Goal: Task Accomplishment & Management: Manage account settings

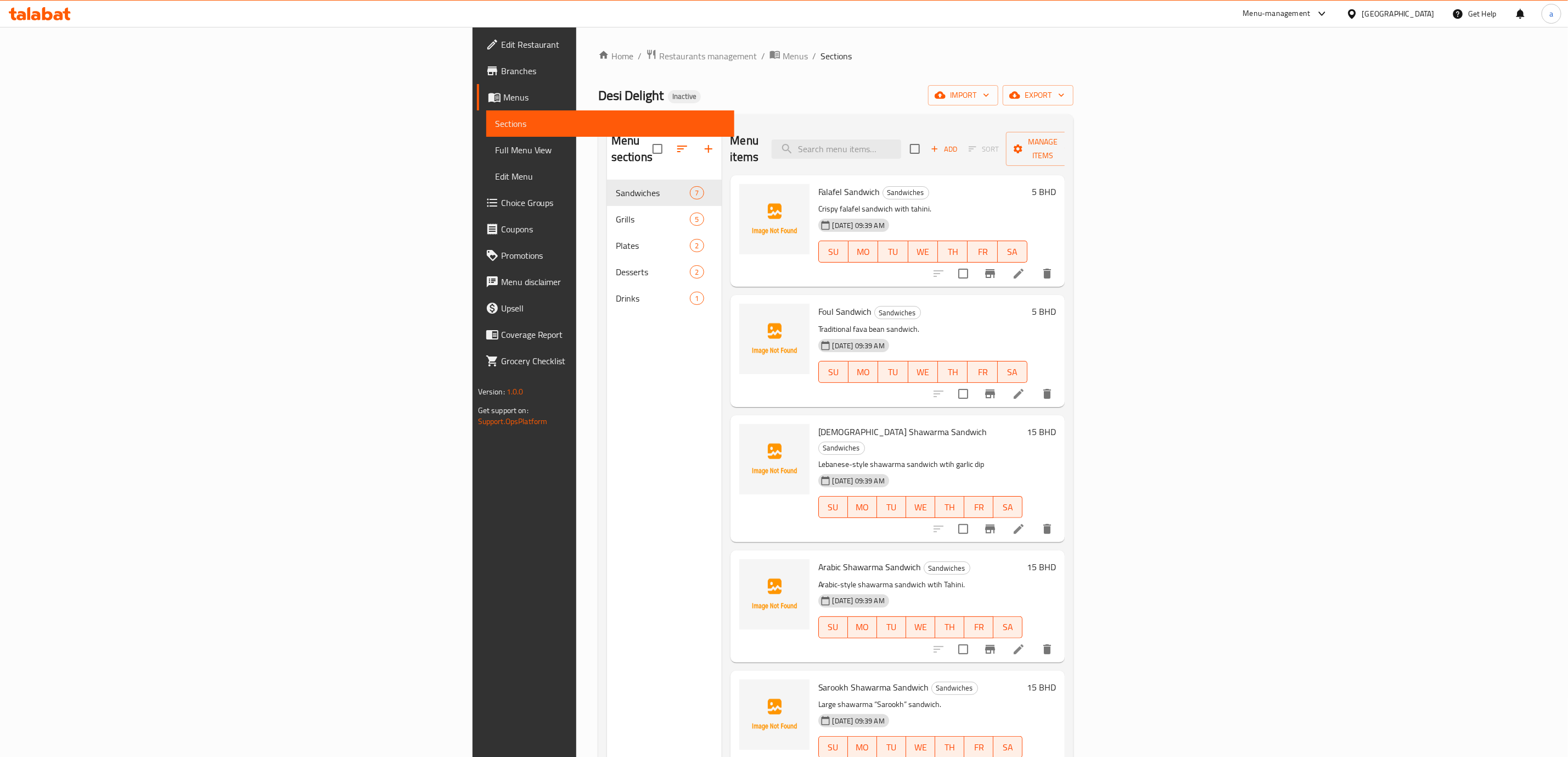
click at [503, 94] on span "Menus" at bounding box center [614, 97] width 222 height 13
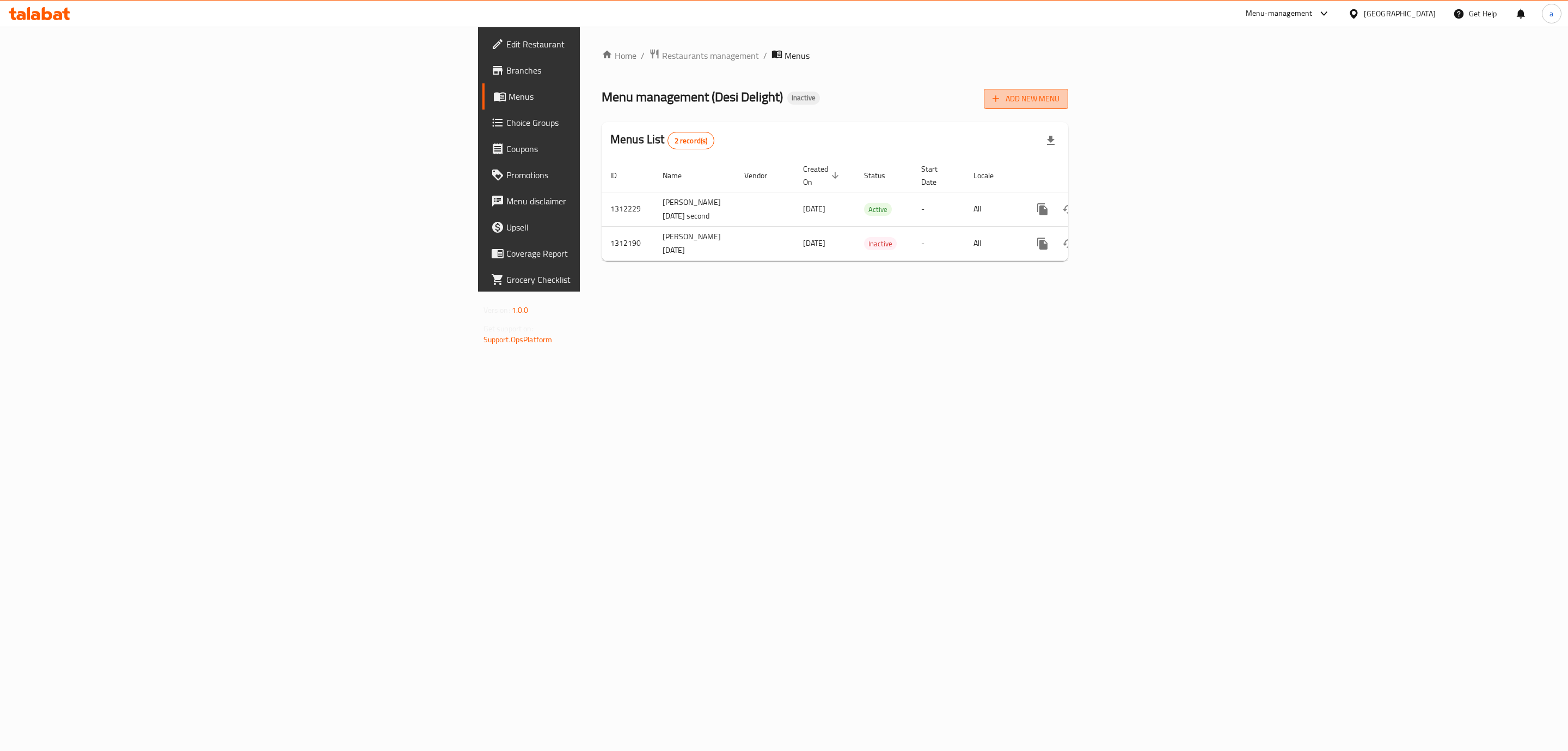
click at [1060, 98] on span "Add New Menu" at bounding box center [1026, 99] width 67 height 13
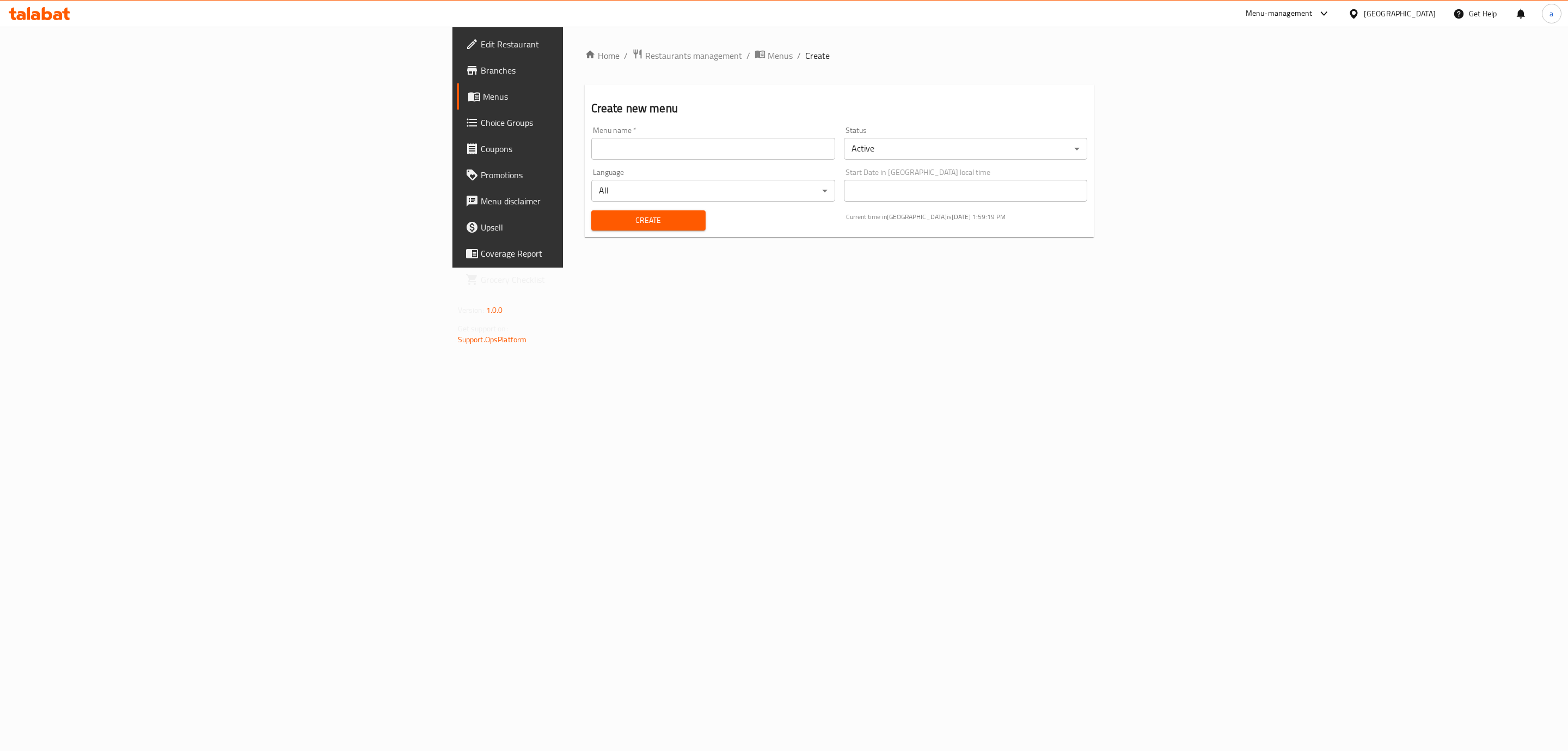
click at [701, 156] on input "text" at bounding box center [713, 149] width 244 height 22
type input "ش"
type input "[PERSON_NAME] [DATE] third menu"
click at [600, 219] on span "Create" at bounding box center [648, 220] width 97 height 13
click at [483, 96] on span "Menus" at bounding box center [594, 96] width 223 height 13
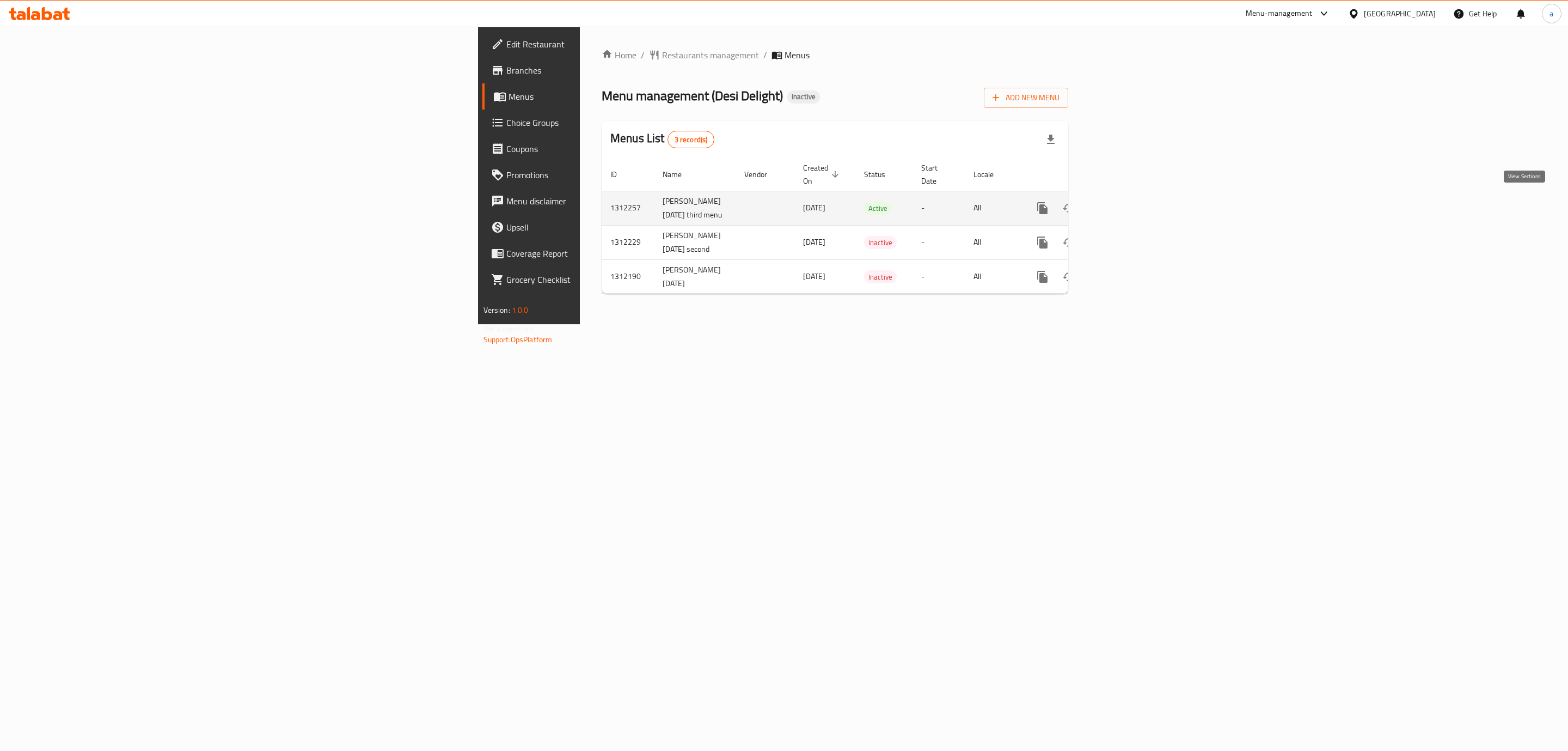
click at [1127, 202] on icon "enhanced table" at bounding box center [1121, 208] width 13 height 13
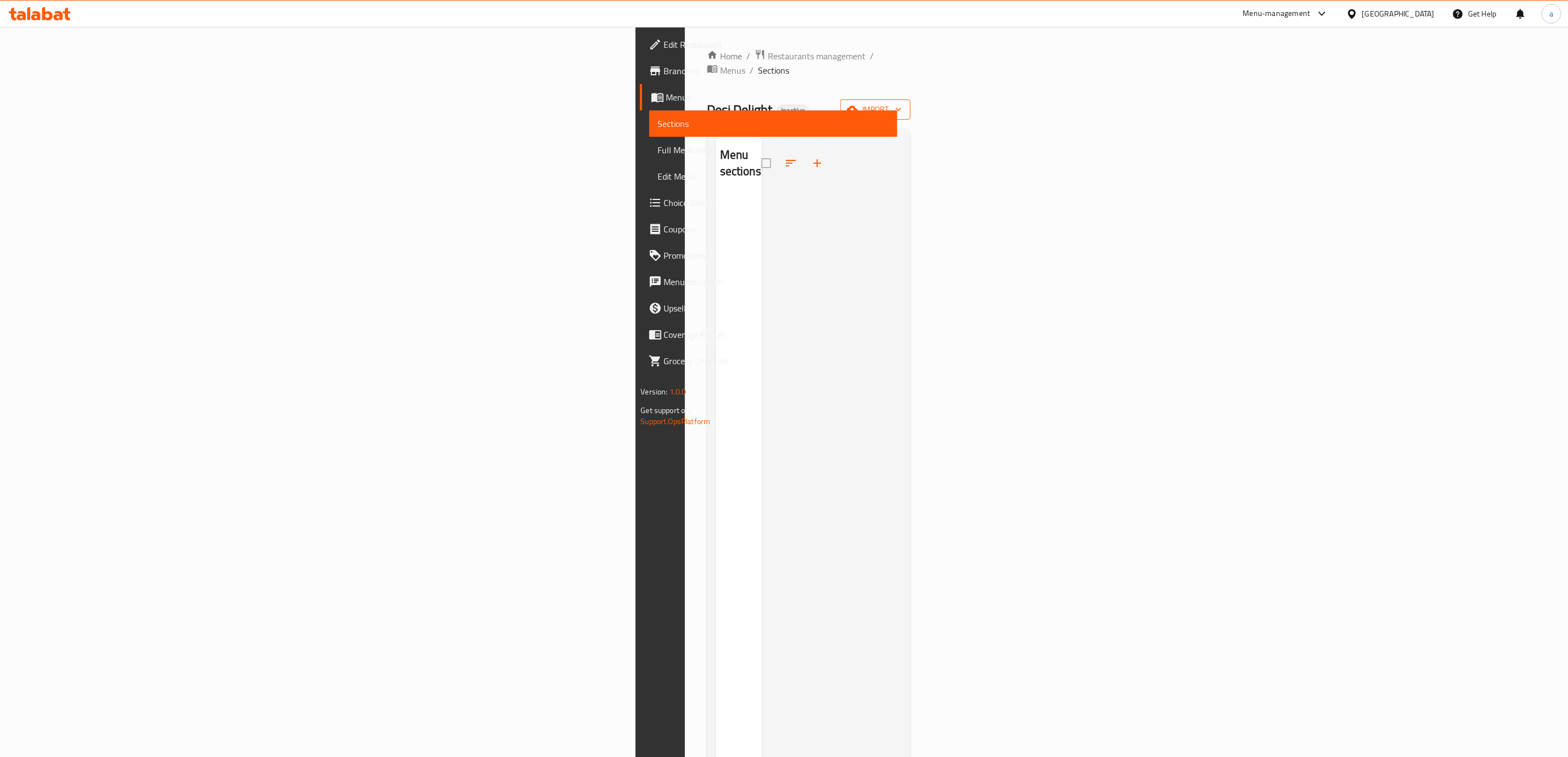
click at [858, 104] on icon "button" at bounding box center [852, 109] width 11 height 11
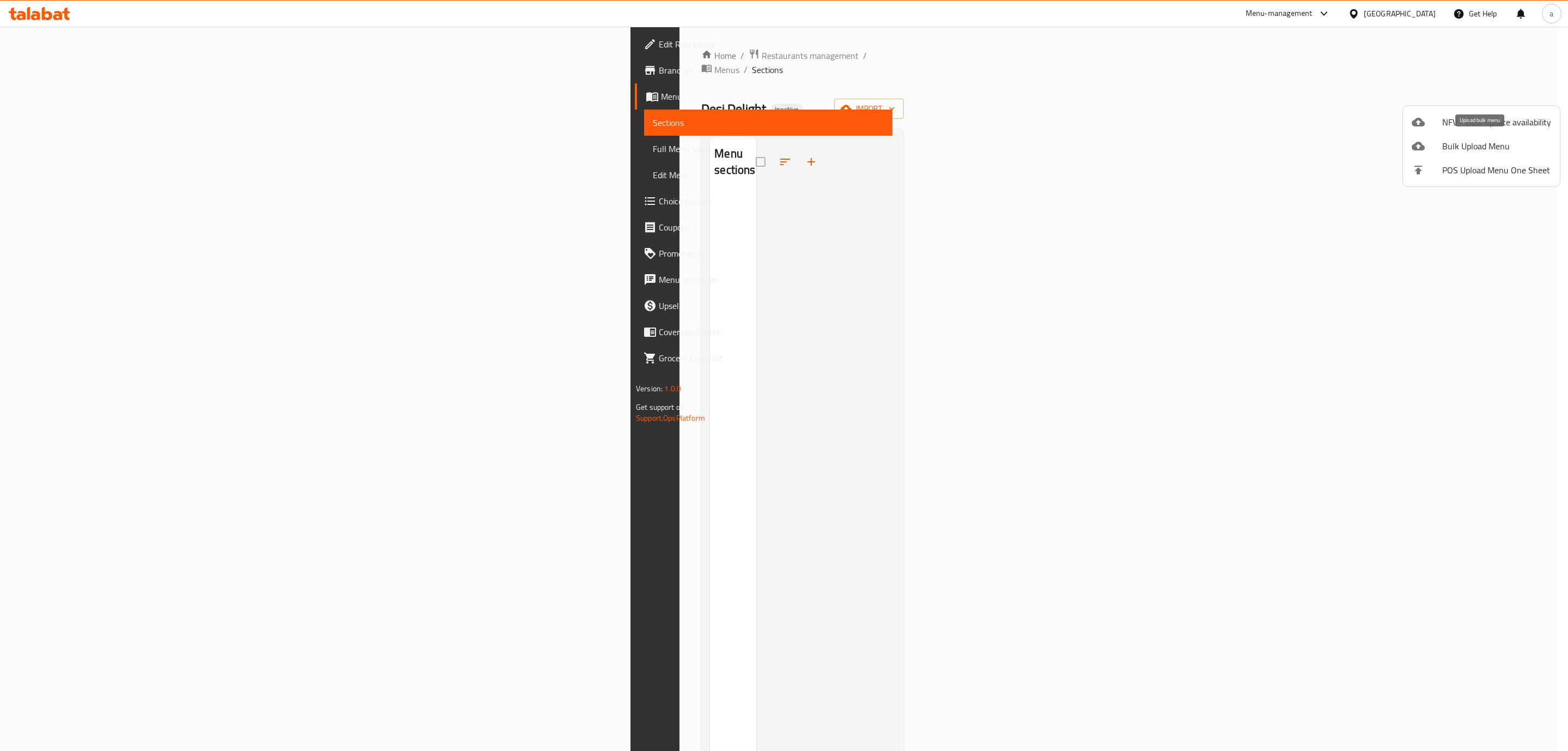
click at [1443, 150] on span "Bulk Upload Menu" at bounding box center [1496, 146] width 109 height 13
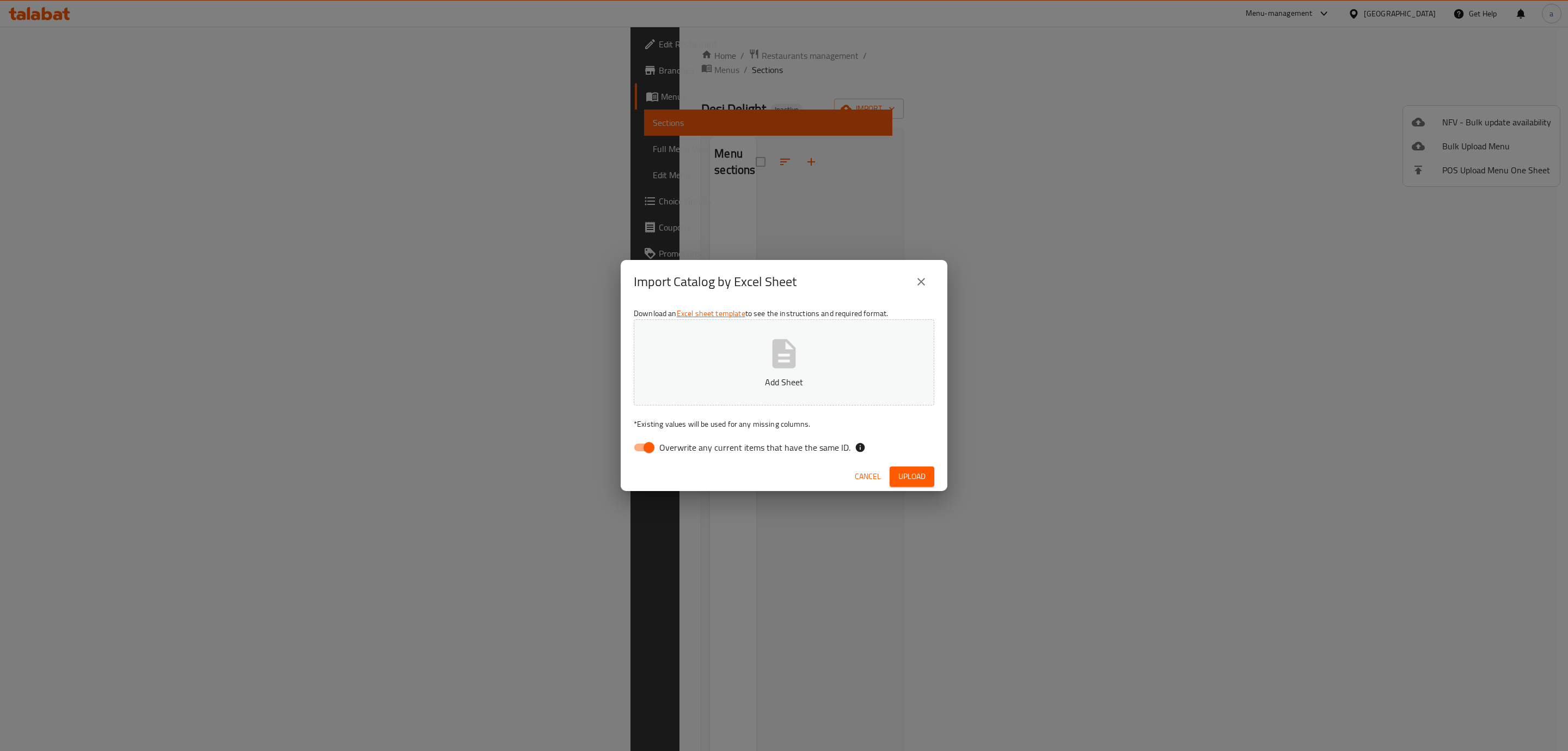
click at [646, 445] on input "Overwrite any current items that have the same ID." at bounding box center [649, 447] width 62 height 21
checkbox input "false"
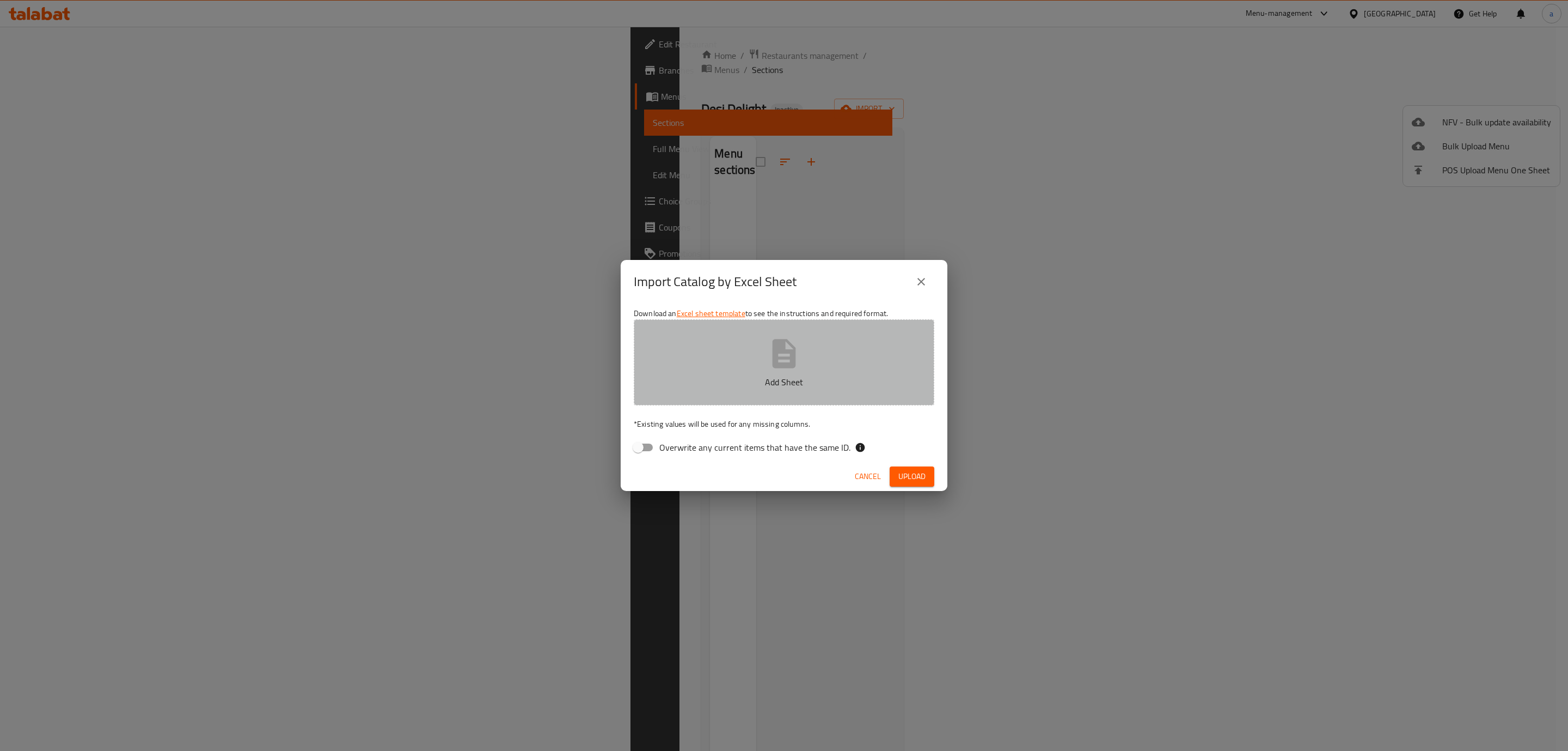
click at [760, 342] on button "Add Sheet" at bounding box center [784, 362] width 301 height 86
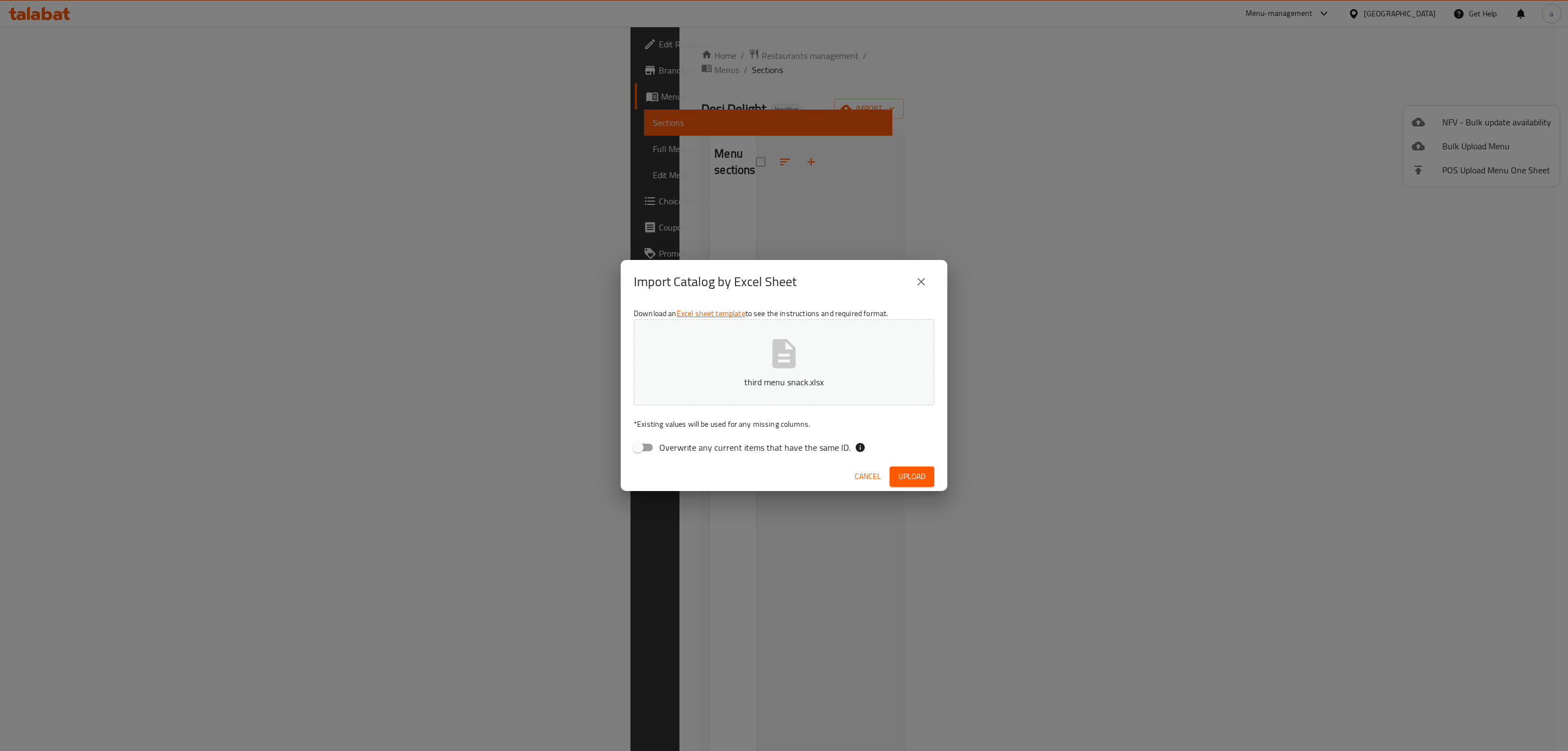
click at [906, 474] on span "Upload" at bounding box center [912, 476] width 27 height 13
click at [869, 481] on span "Cancel" at bounding box center [877, 476] width 26 height 13
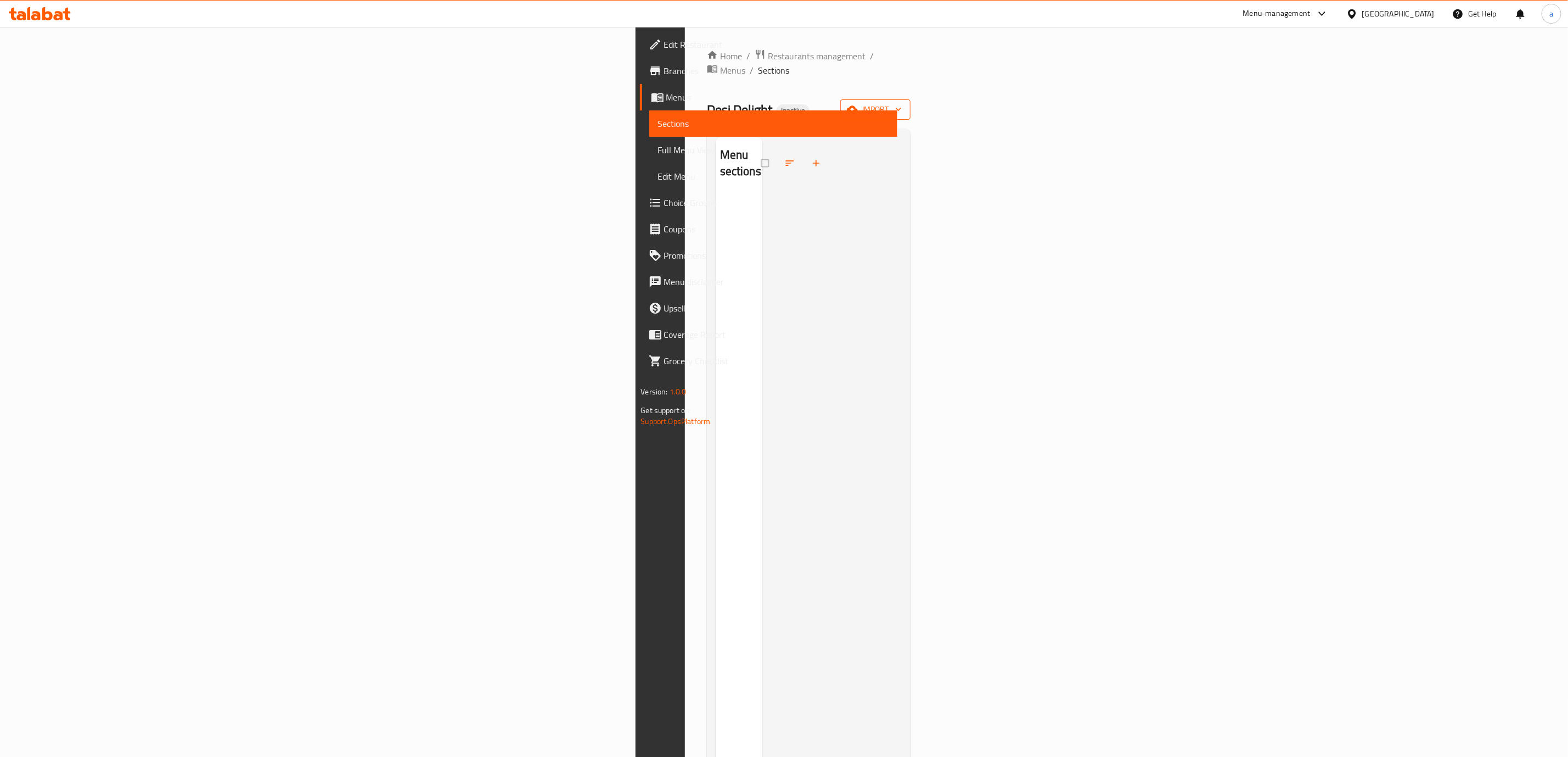
click at [902, 103] on span "import" at bounding box center [876, 109] width 53 height 14
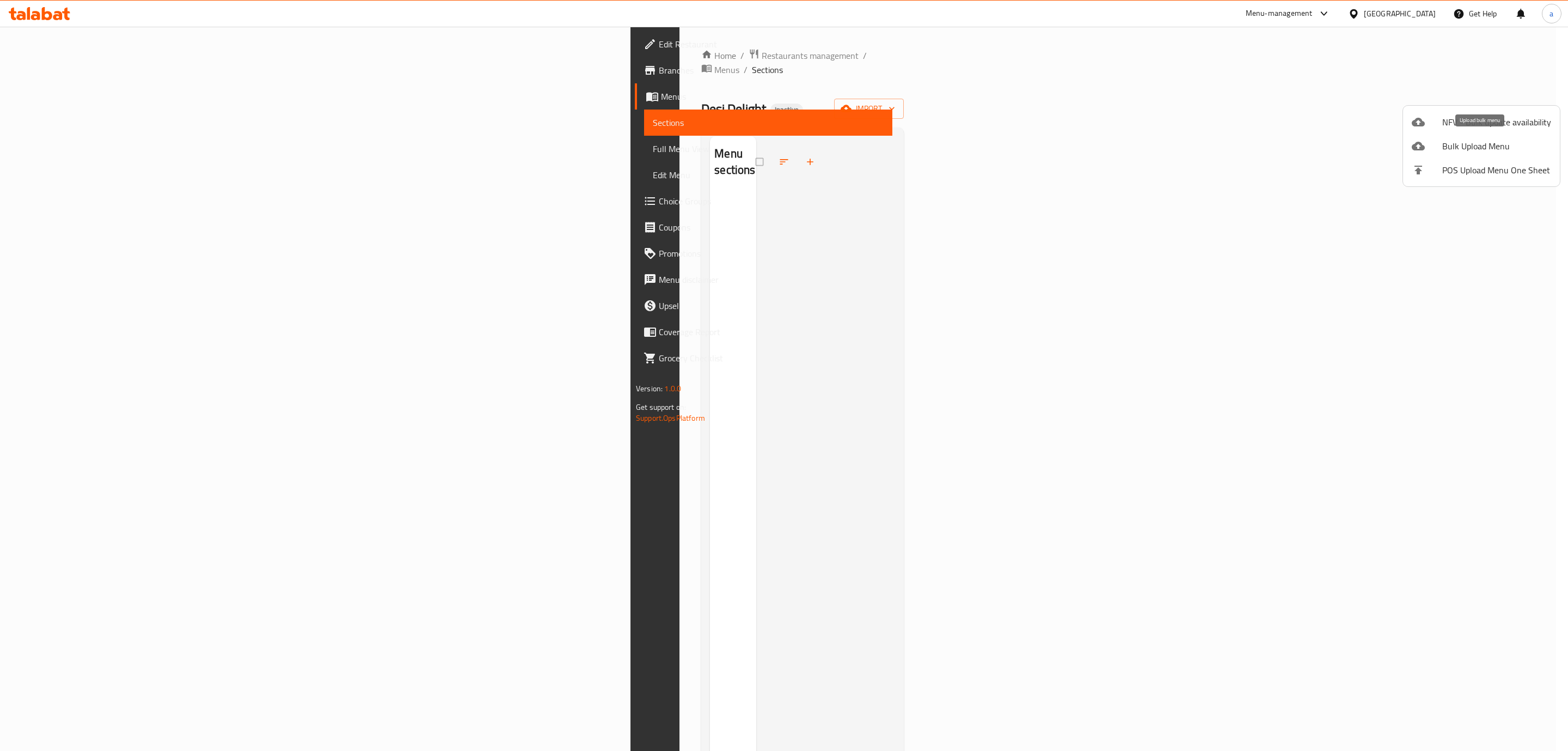
click at [1491, 147] on span "Bulk Upload Menu" at bounding box center [1496, 146] width 109 height 13
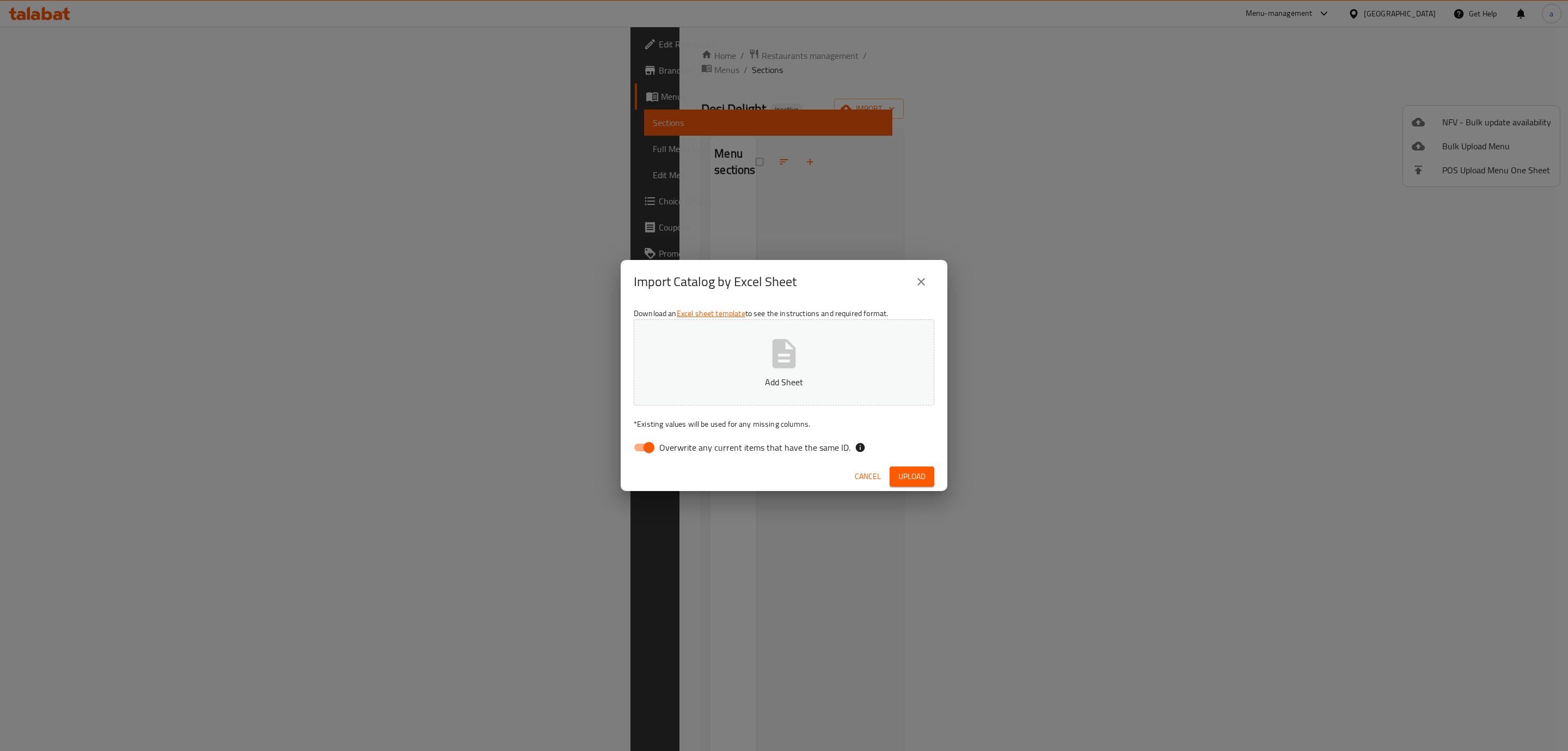
click at [639, 453] on input "Overwrite any current items that have the same ID." at bounding box center [649, 447] width 62 height 21
checkbox input "false"
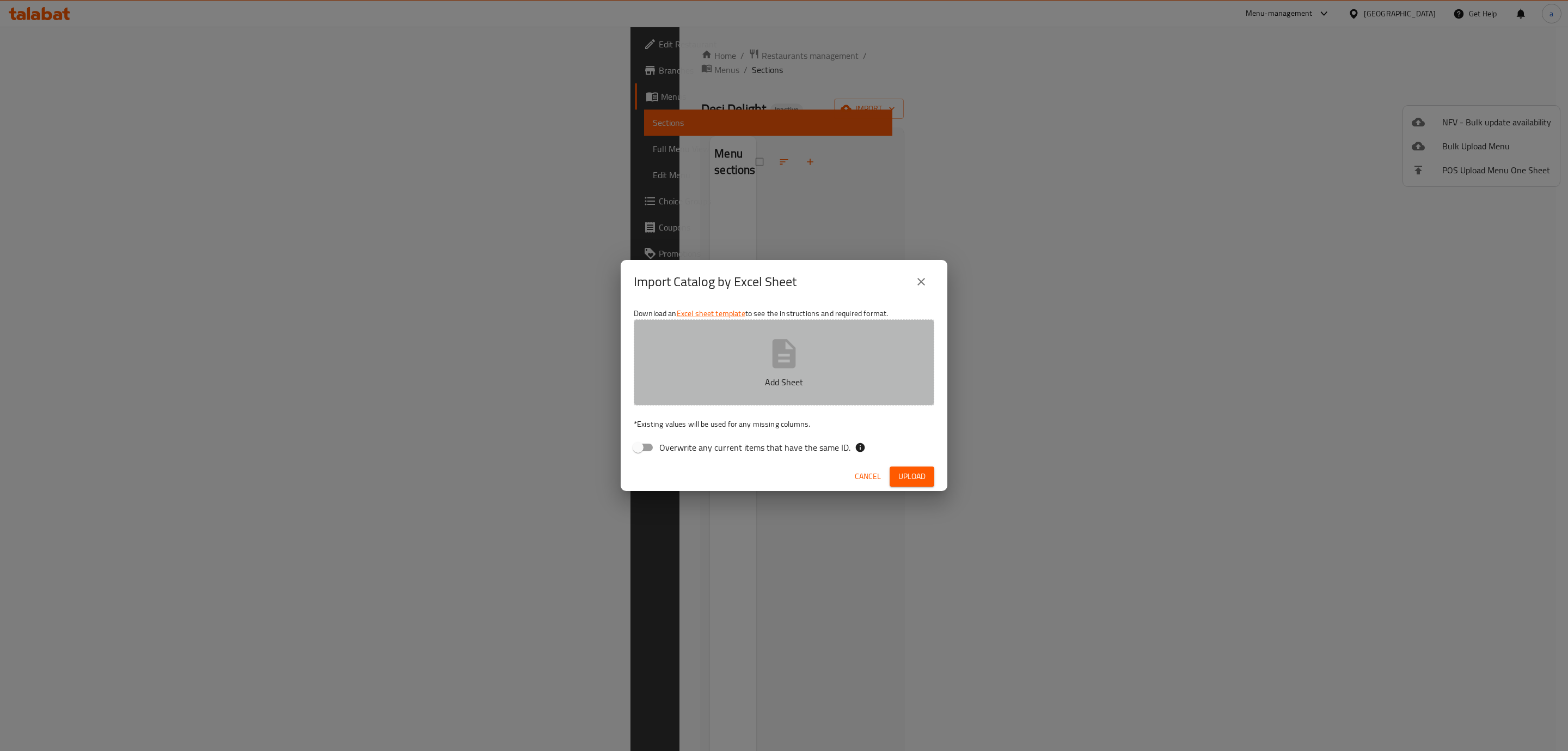
click at [741, 358] on button "Add Sheet" at bounding box center [784, 362] width 301 height 86
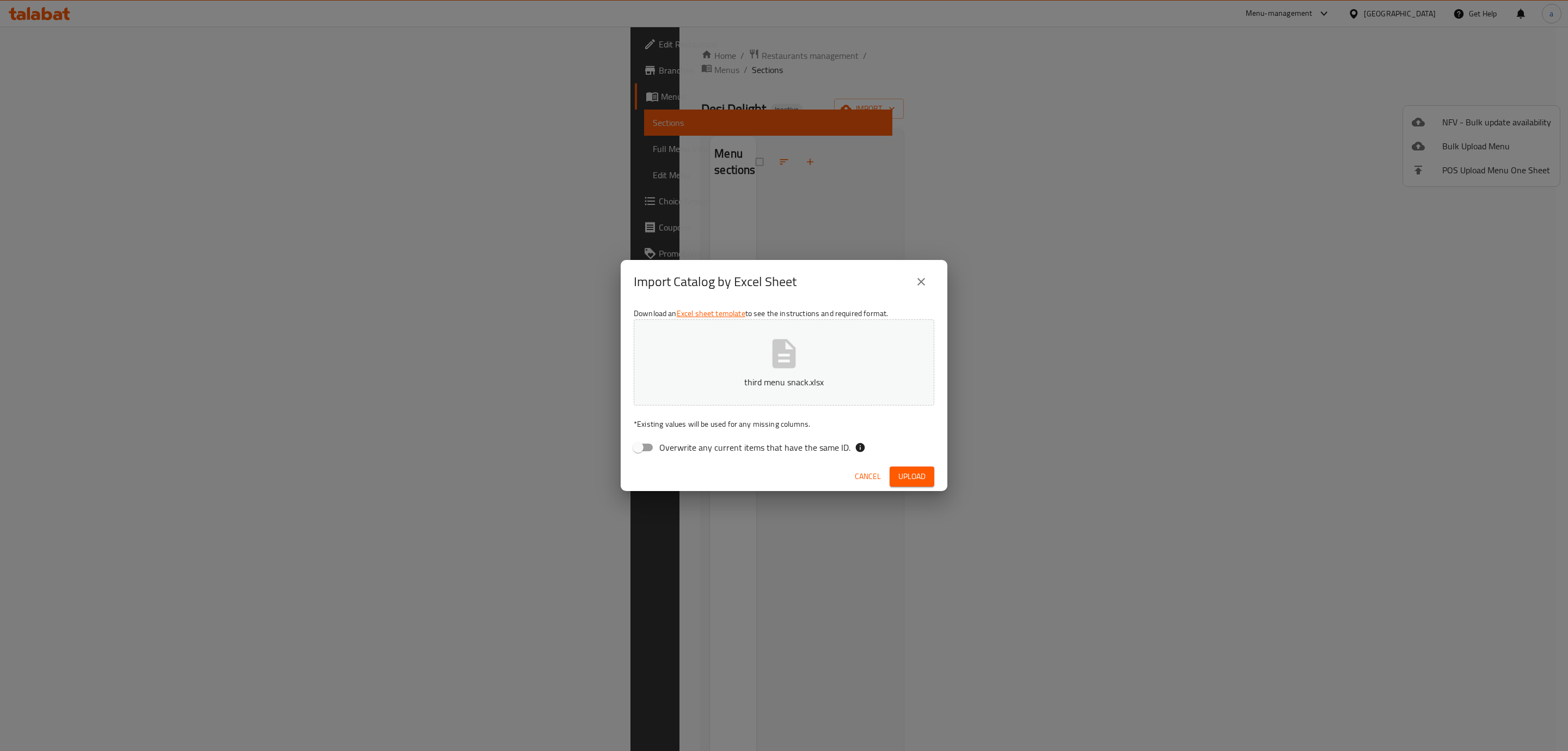
click at [911, 473] on span "Upload" at bounding box center [912, 476] width 27 height 13
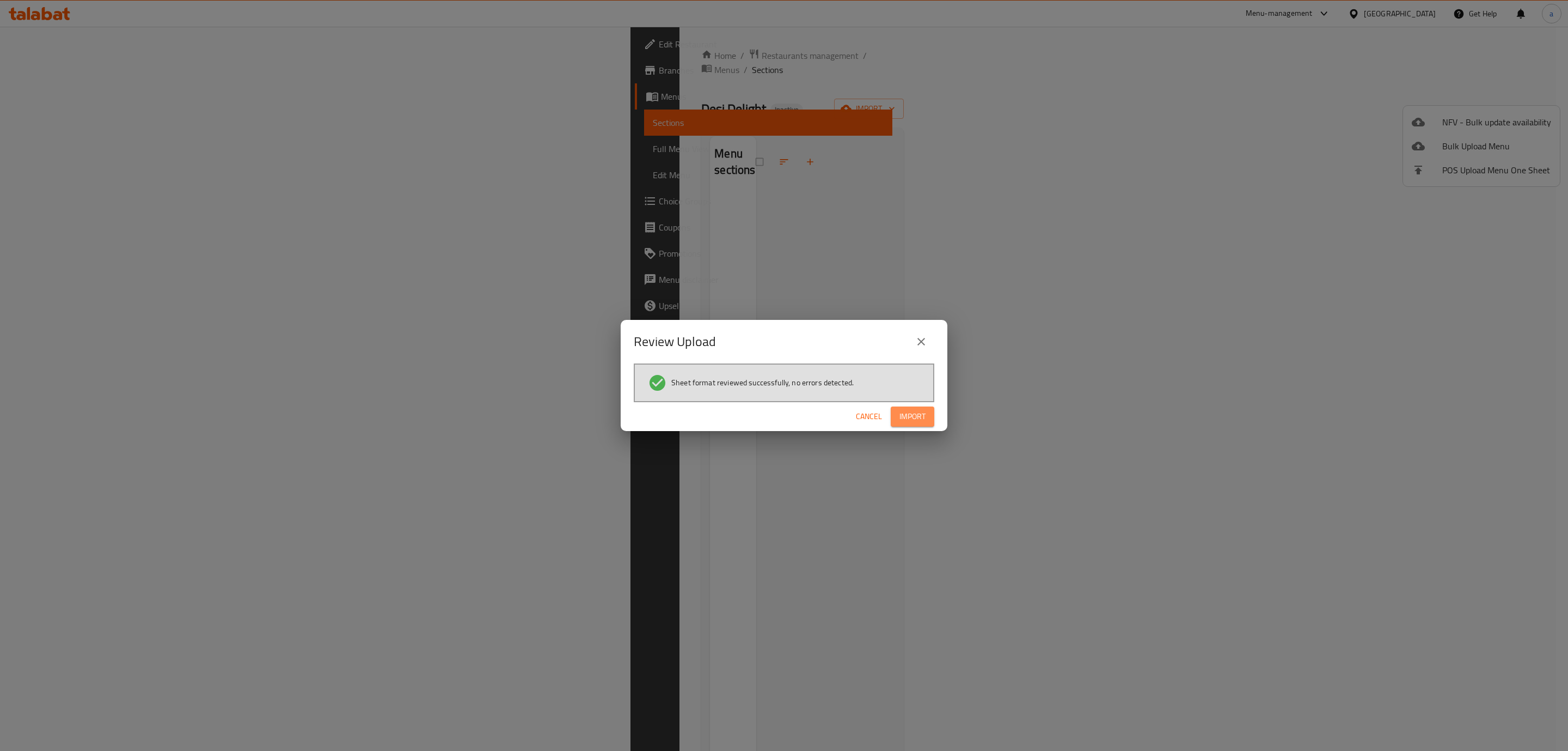
click at [922, 421] on span "Import" at bounding box center [912, 417] width 26 height 13
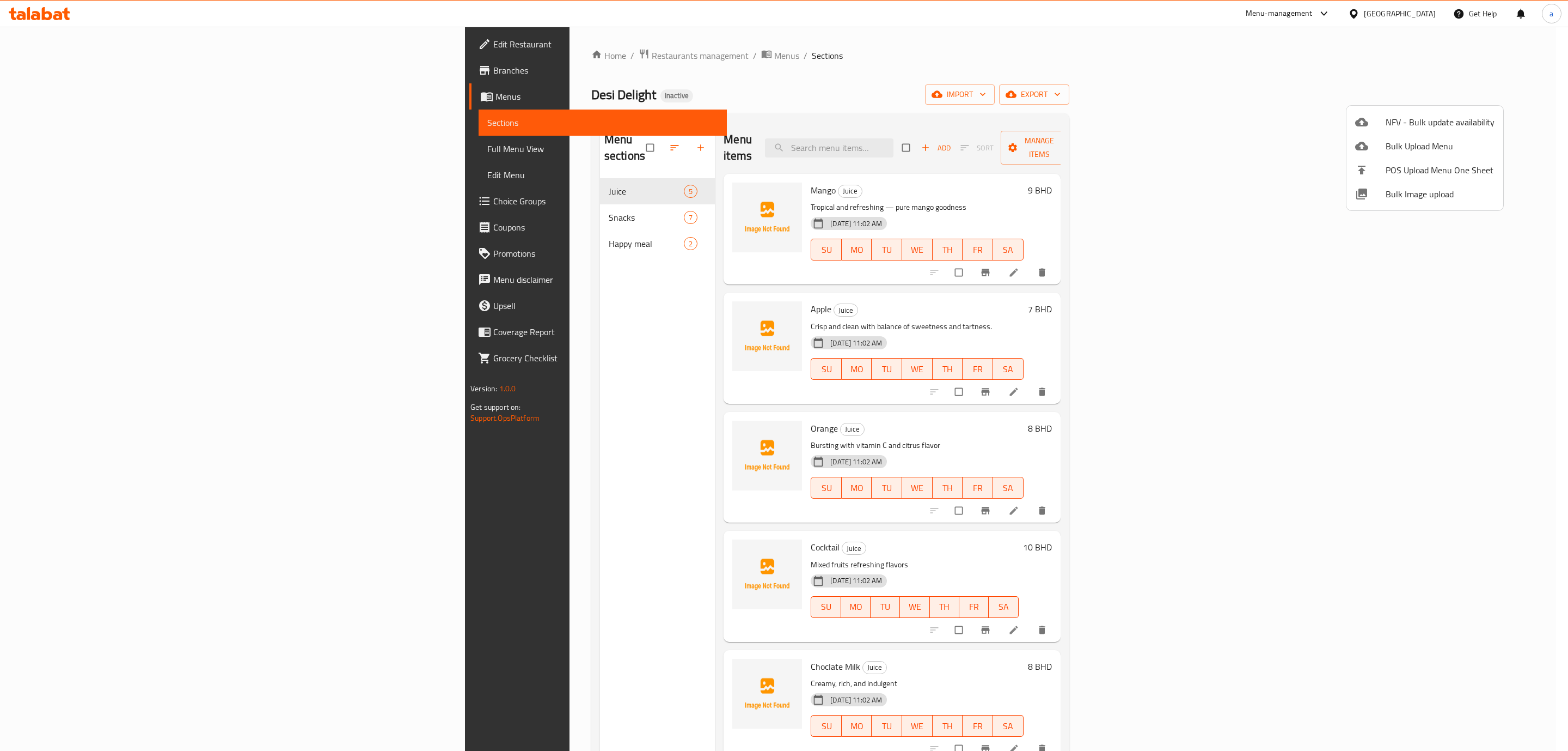
click at [96, 141] on div at bounding box center [784, 375] width 1568 height 751
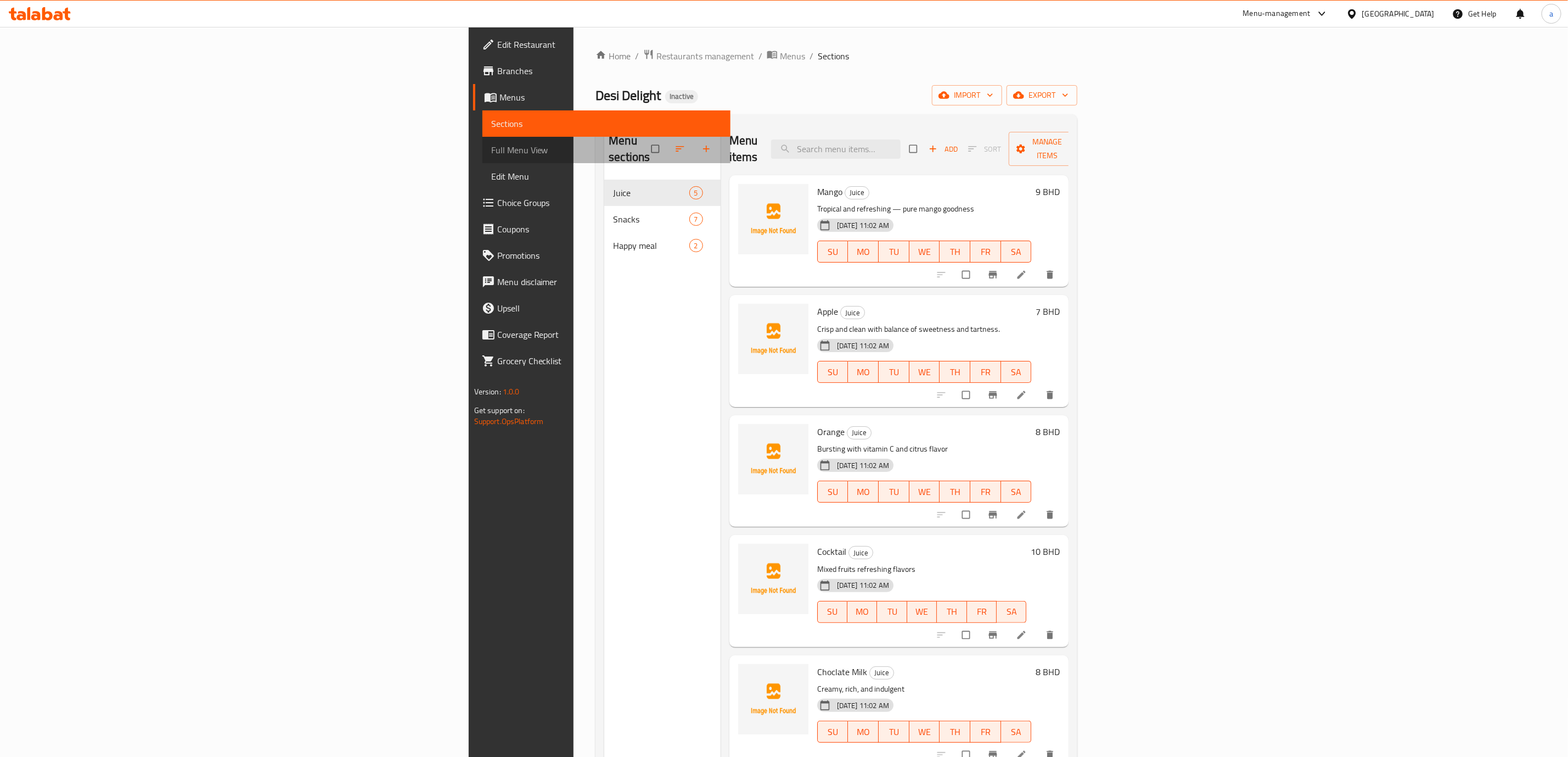
click at [492, 147] on span "Full Menu View" at bounding box center [607, 149] width 231 height 13
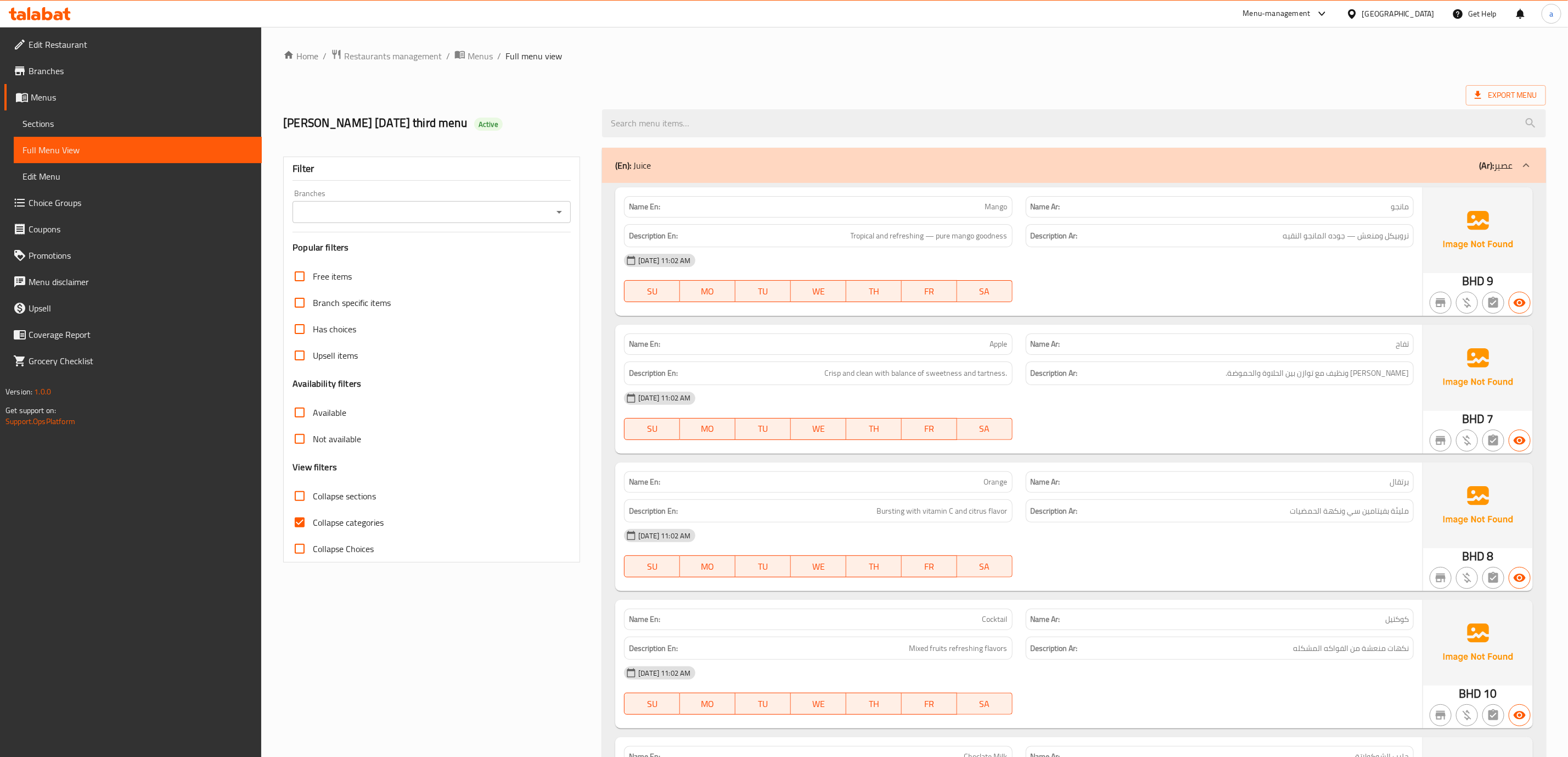
click at [339, 527] on span "Collapse categories" at bounding box center [348, 522] width 71 height 13
click at [313, 527] on input "Collapse categories" at bounding box center [299, 522] width 26 height 26
checkbox input "false"
click at [1484, 96] on icon at bounding box center [1478, 95] width 11 height 11
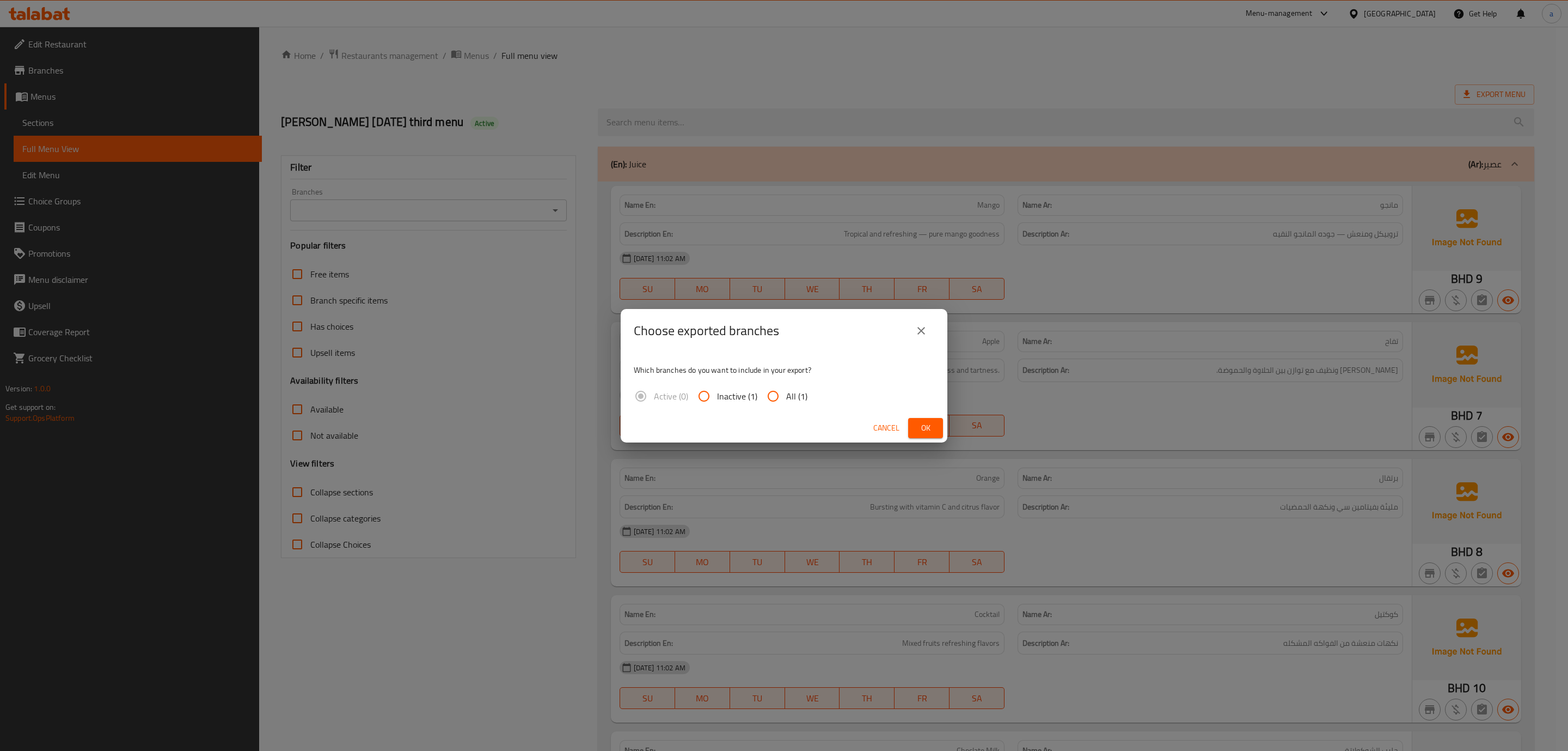
click at [766, 397] on input "All (1)" at bounding box center [773, 396] width 26 height 26
radio input "true"
click at [928, 429] on span "Ok" at bounding box center [925, 428] width 18 height 13
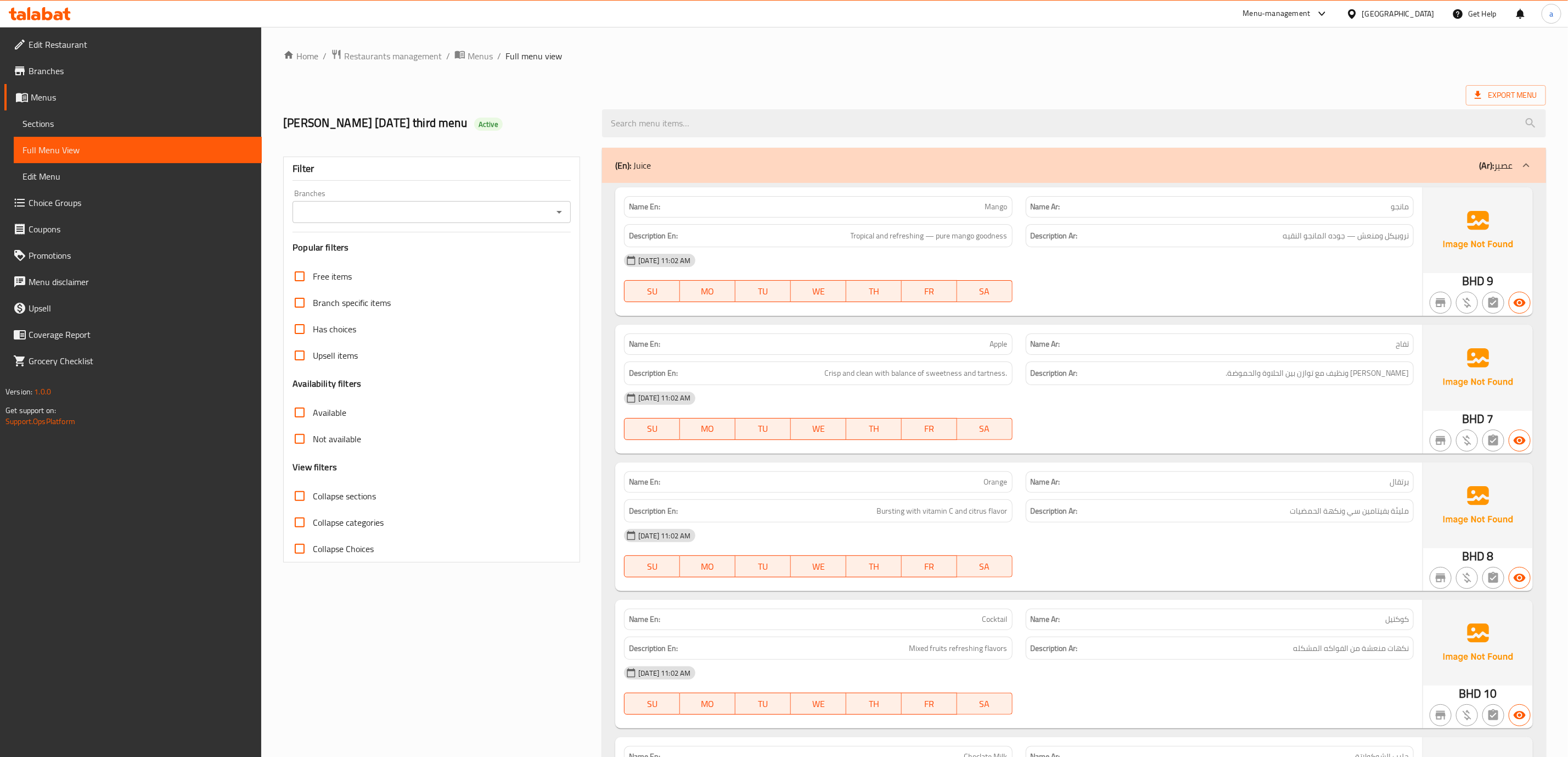
click at [136, 95] on span "Menus" at bounding box center [142, 97] width 222 height 13
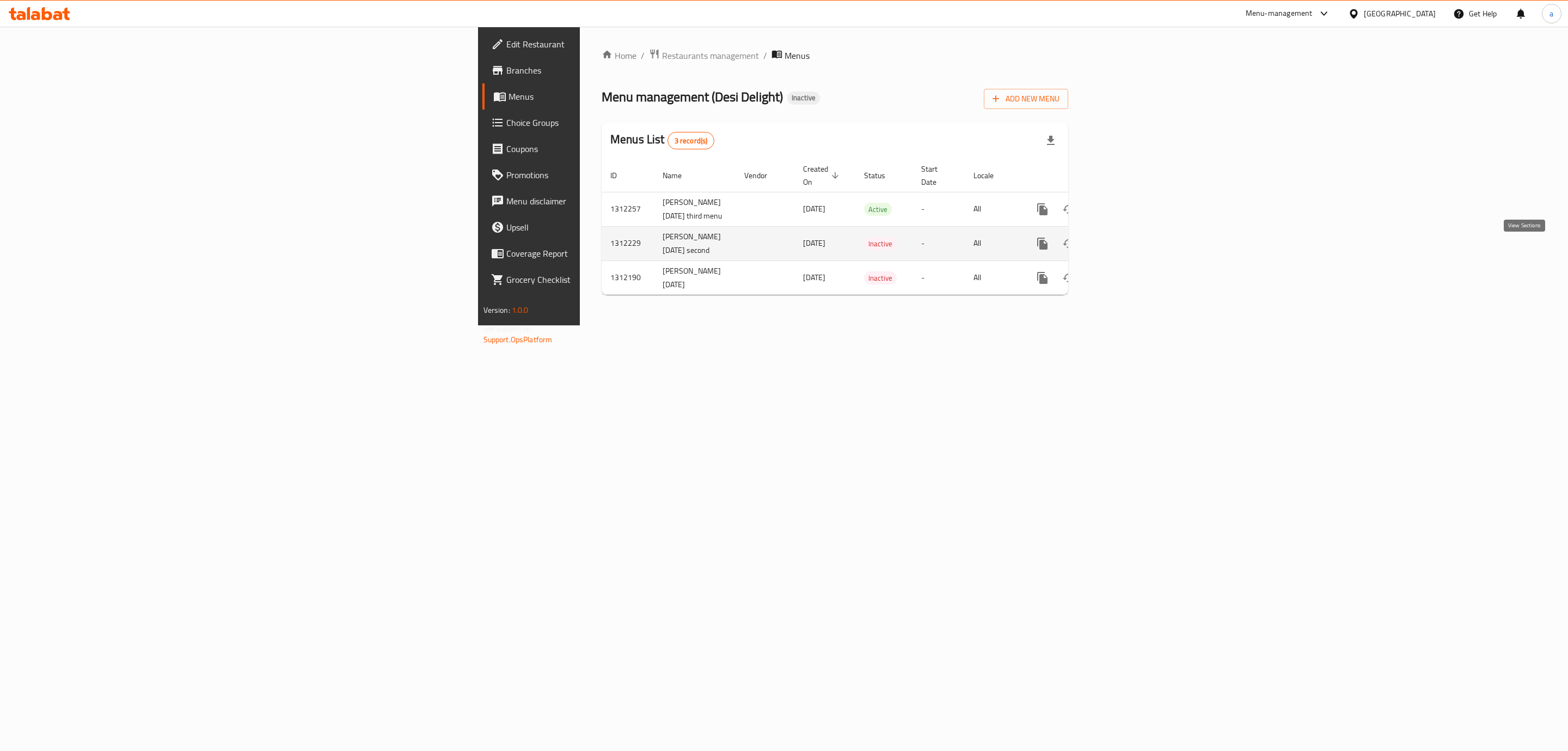
click at [1127, 250] on icon "enhanced table" at bounding box center [1121, 243] width 13 height 13
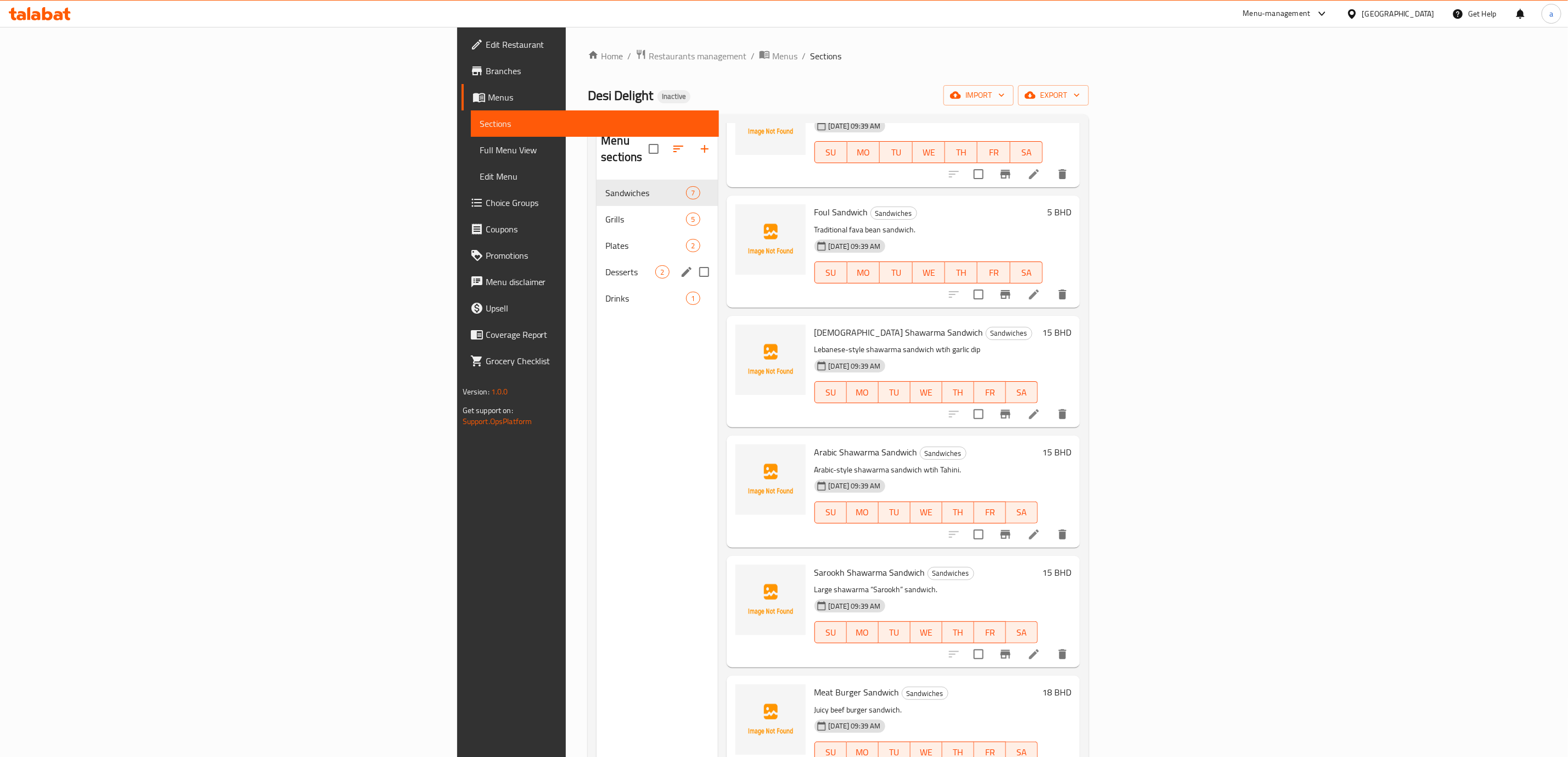
scroll to position [109, 0]
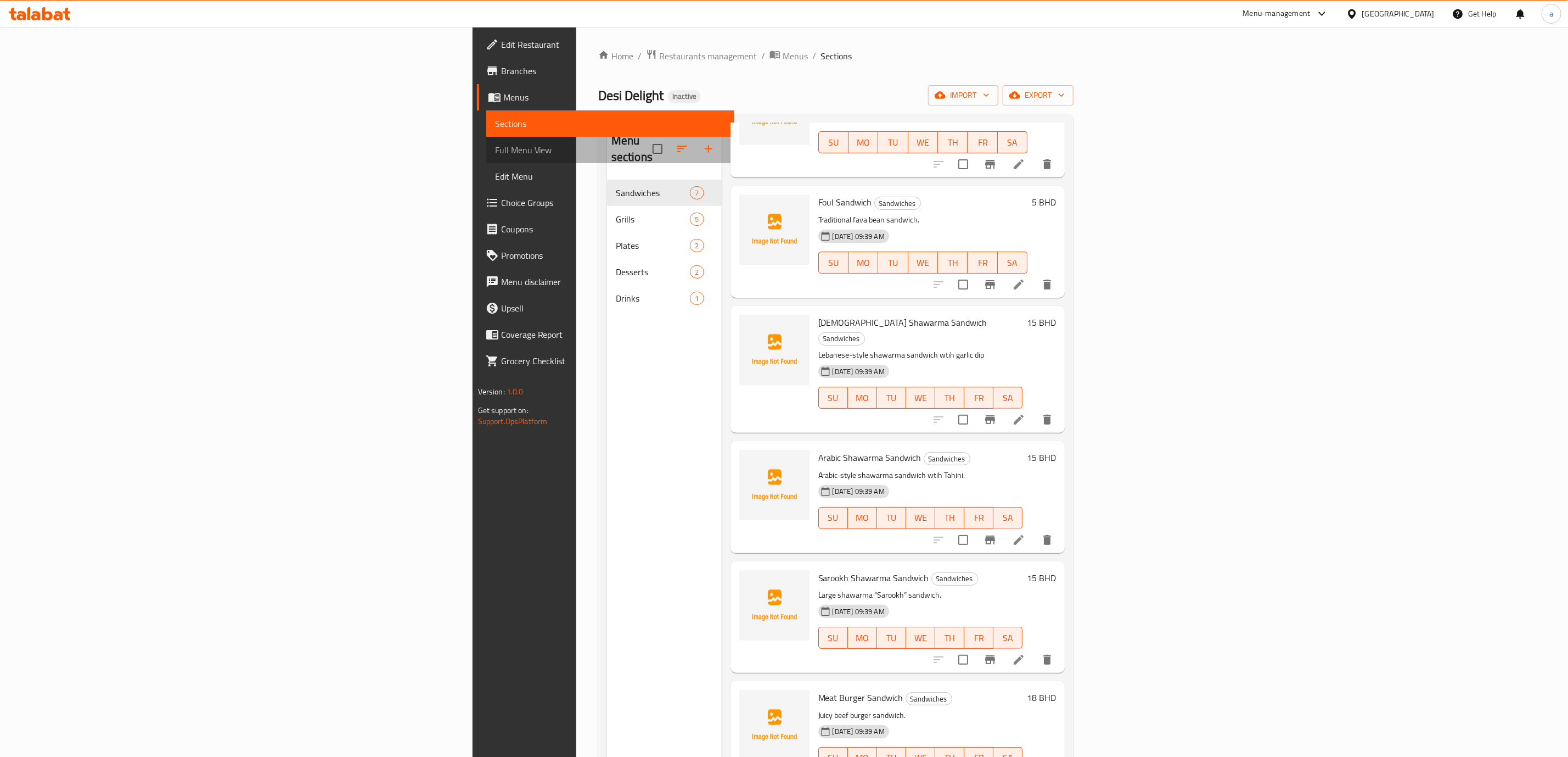
click at [495, 152] on span "Full Menu View" at bounding box center [611, 149] width 231 height 13
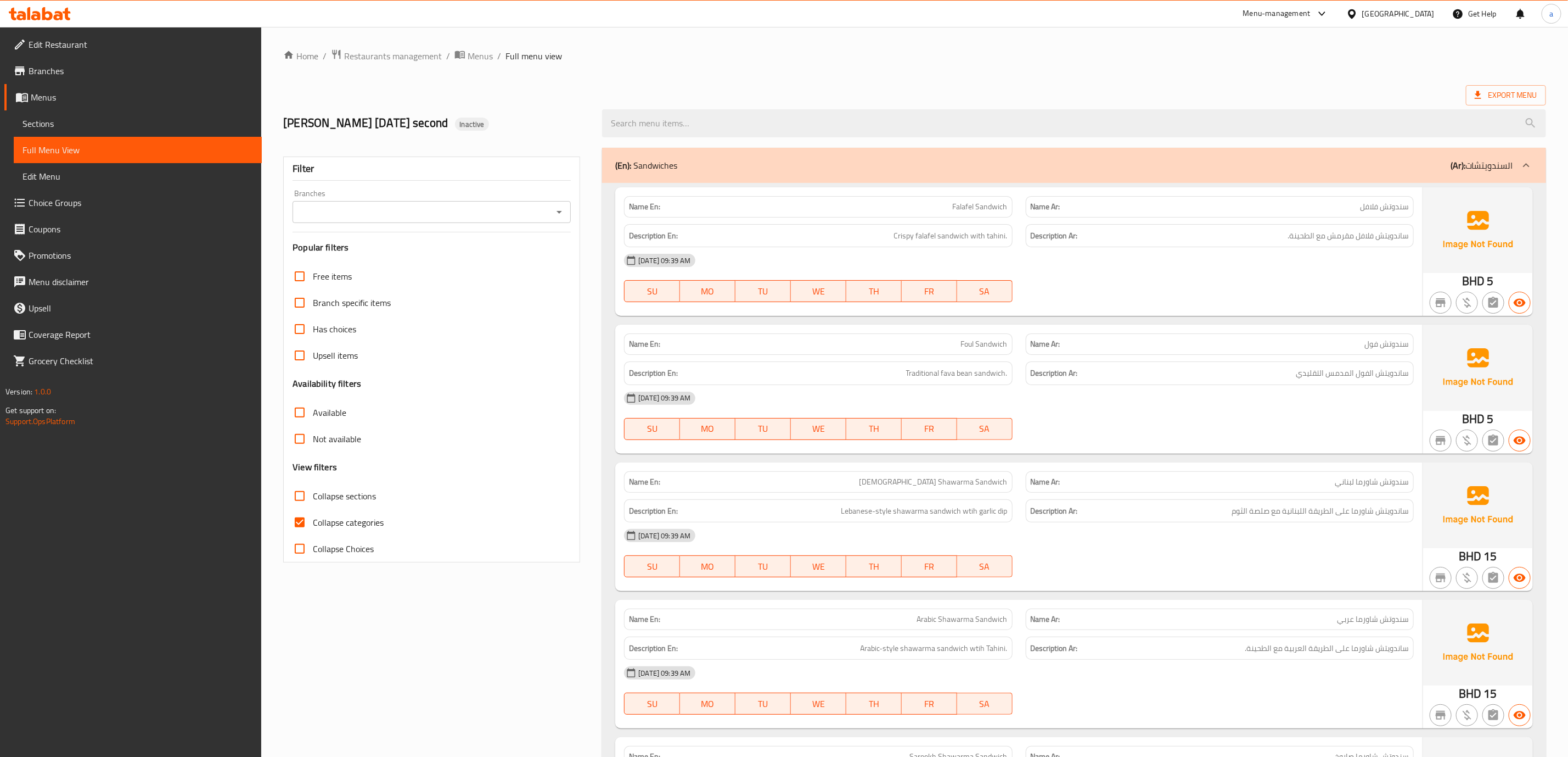
click at [99, 97] on span "Menus" at bounding box center [142, 97] width 222 height 13
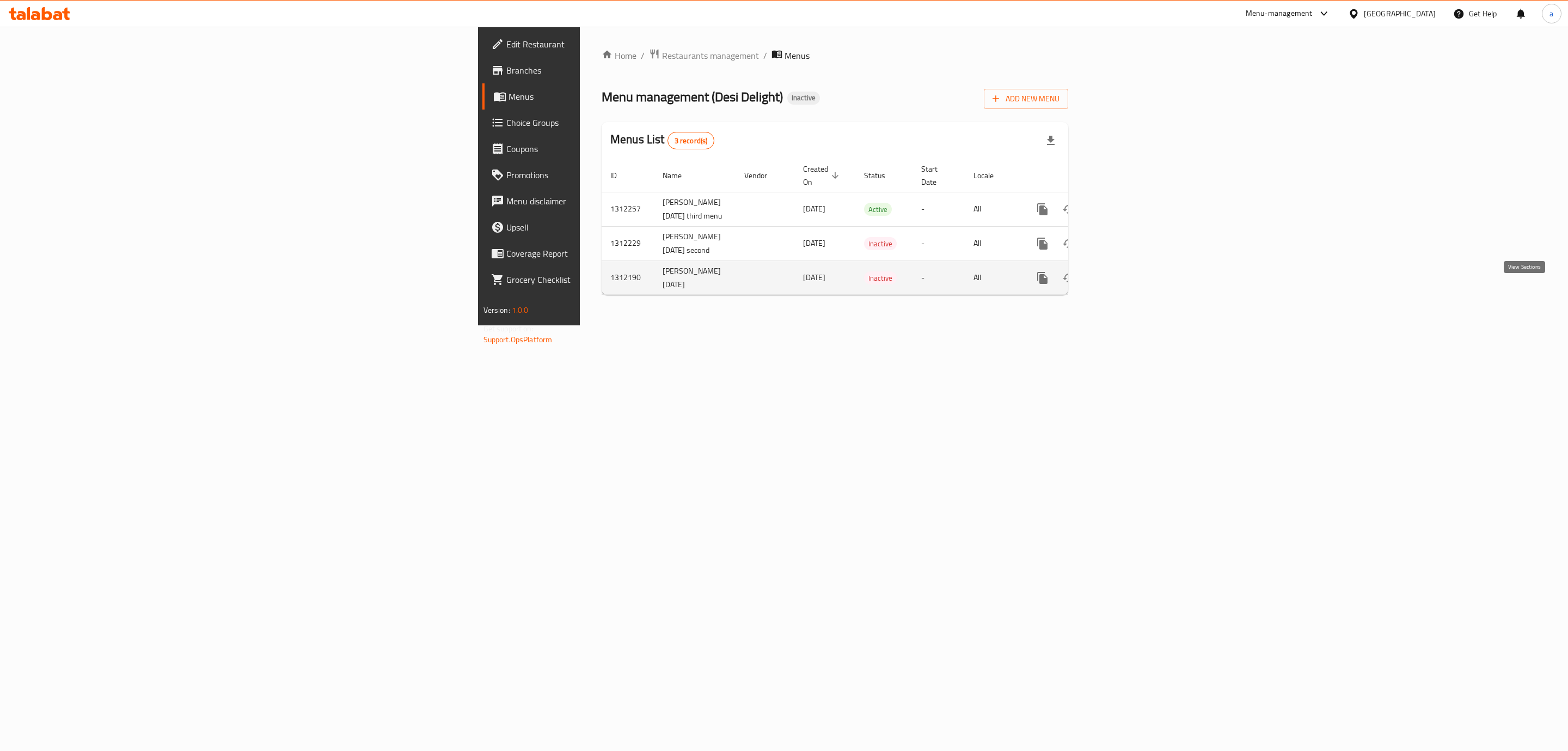
click at [1127, 284] on icon "enhanced table" at bounding box center [1121, 277] width 13 height 13
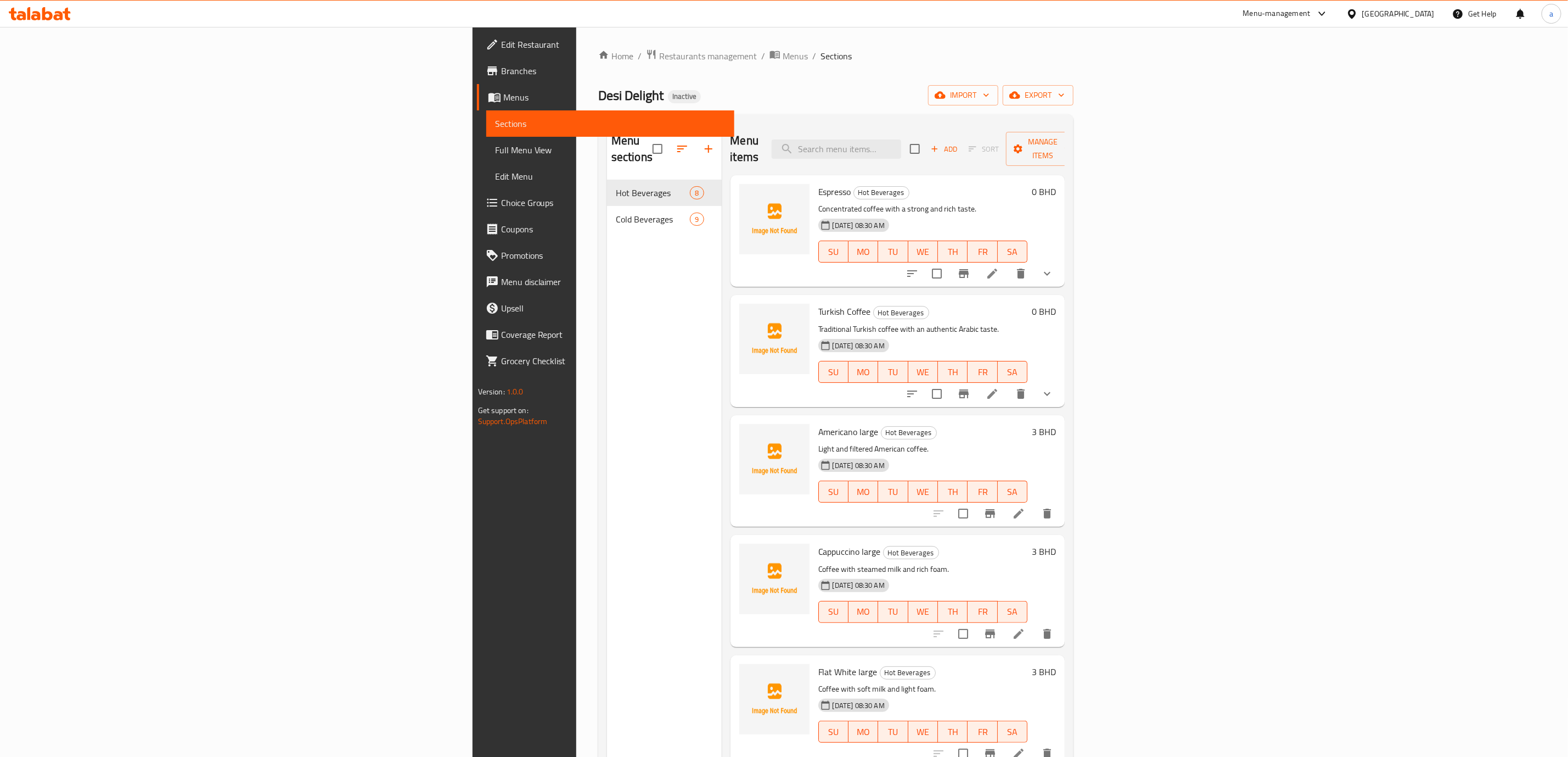
drag, startPoint x: 150, startPoint y: 155, endPoint x: 156, endPoint y: 176, distance: 21.8
click at [495, 155] on span "Full Menu View" at bounding box center [611, 149] width 231 height 13
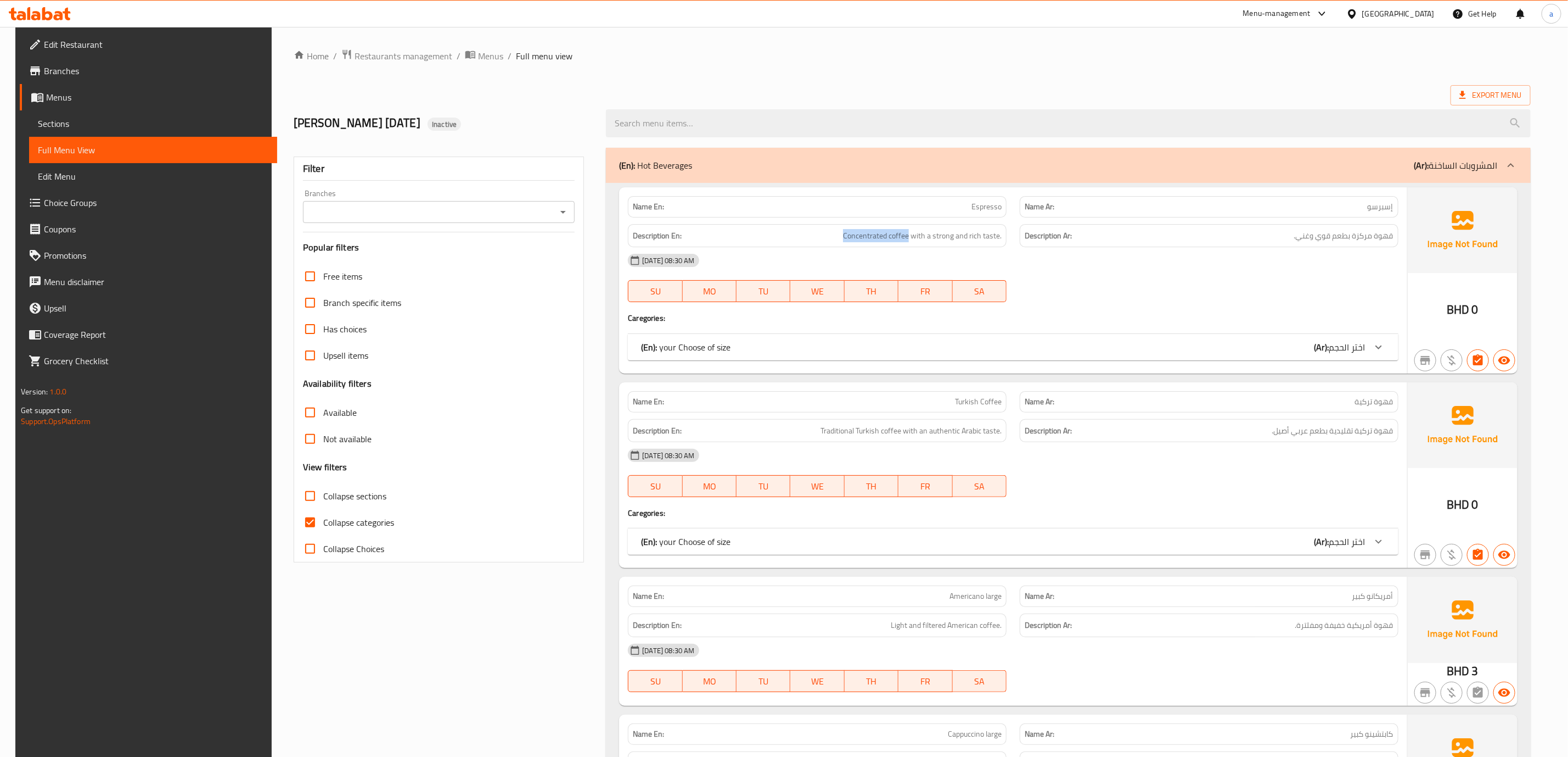
drag, startPoint x: 849, startPoint y: 233, endPoint x: 916, endPoint y: 246, distance: 68.2
click at [916, 246] on div "Description En: Concentrated coffee with a strong and rich taste." at bounding box center [817, 236] width 379 height 23
copy span "Concentrated coffee"
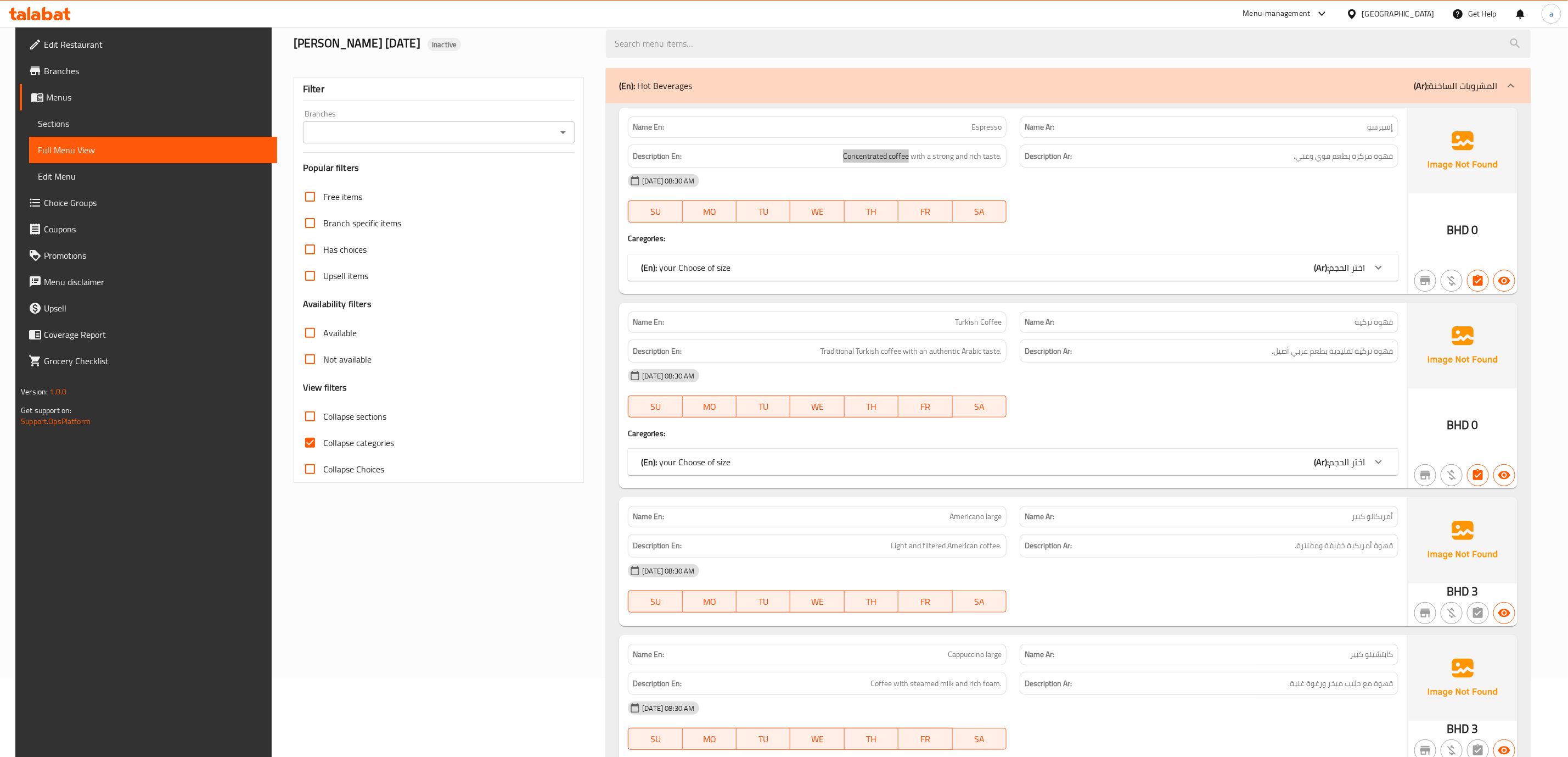
scroll to position [79, 0]
click at [107, 126] on span "Sections" at bounding box center [153, 123] width 231 height 13
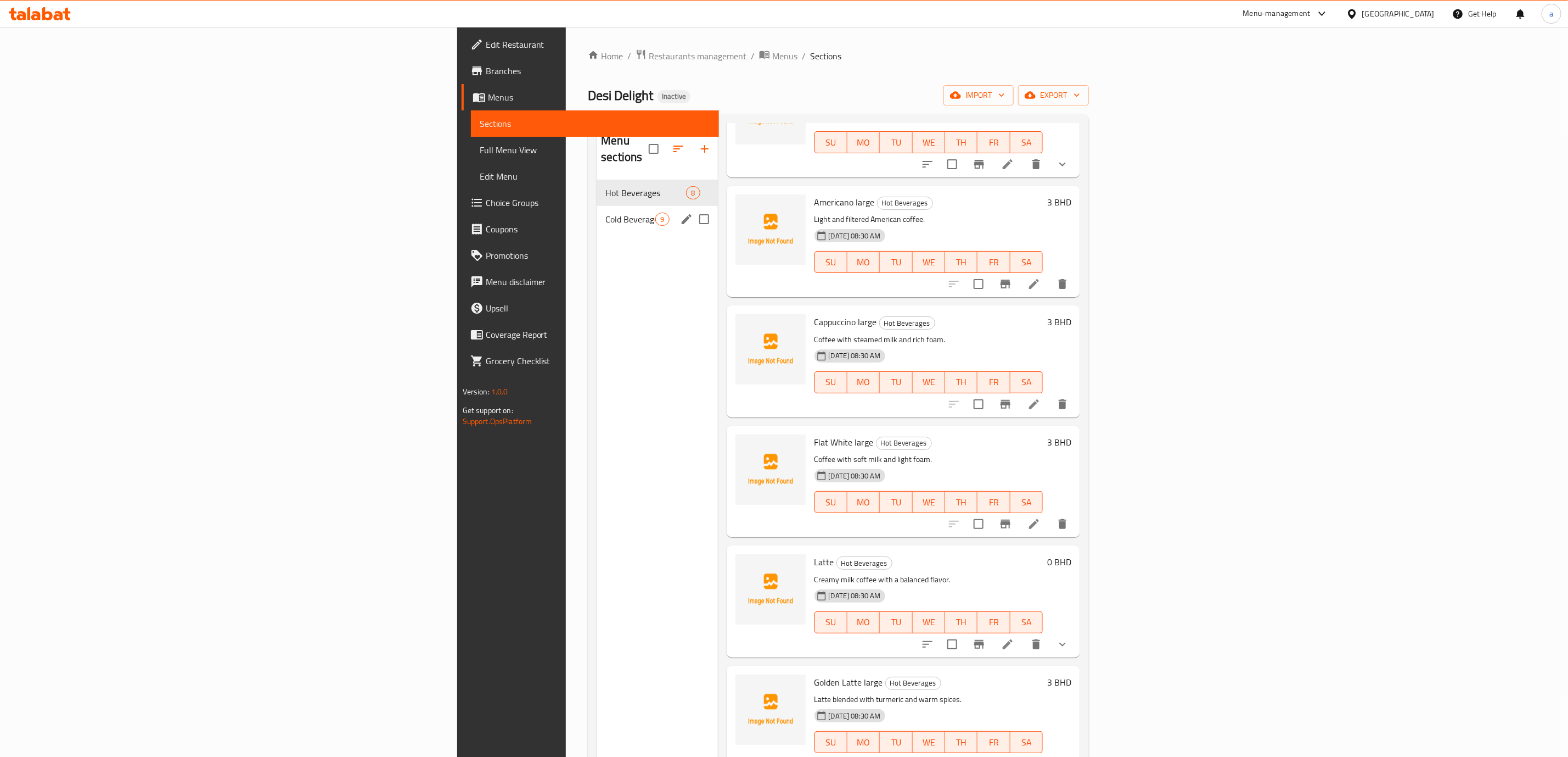
click at [597, 213] on div "Cold Beverages 9" at bounding box center [657, 219] width 121 height 26
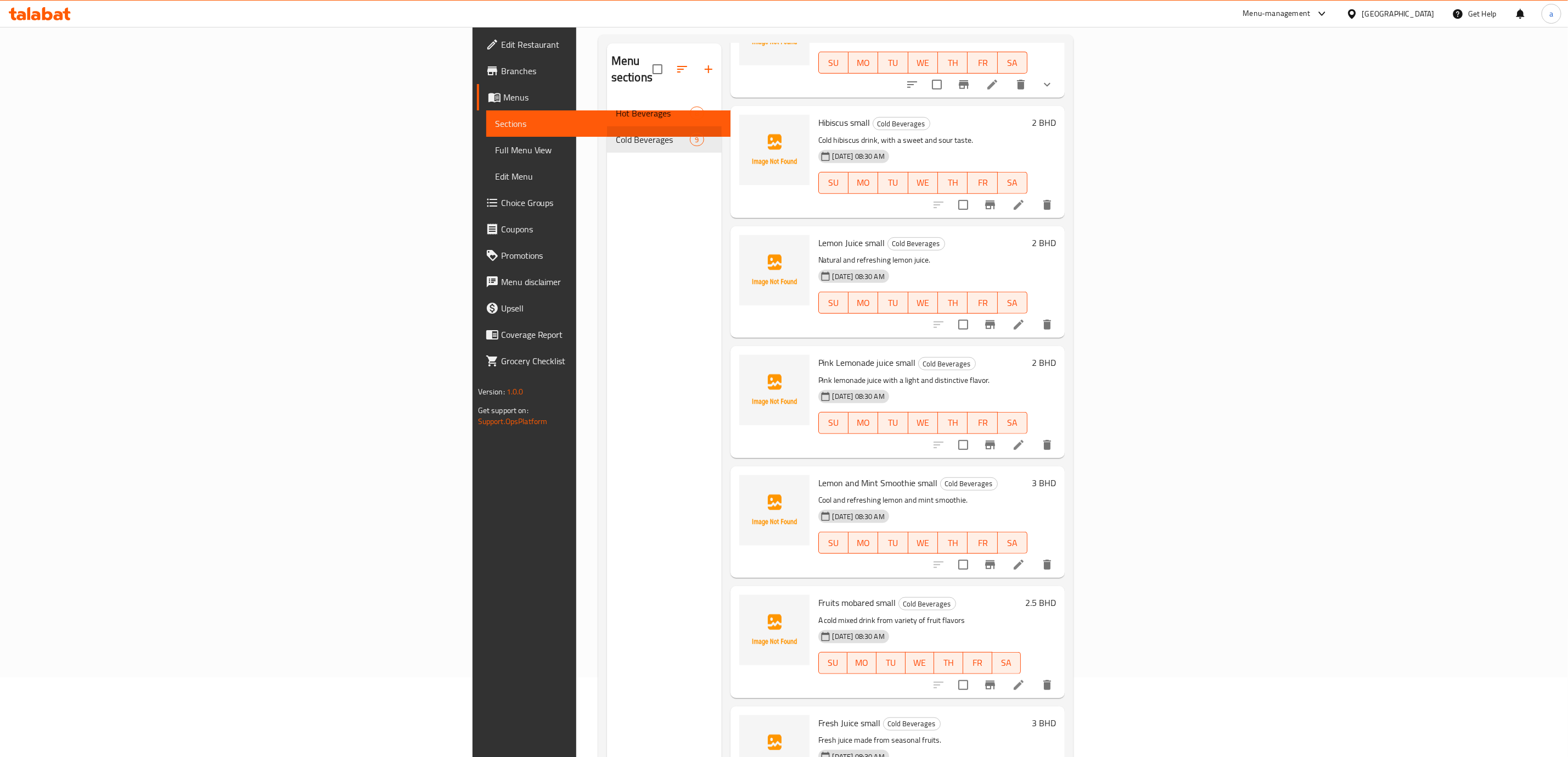
scroll to position [153, 0]
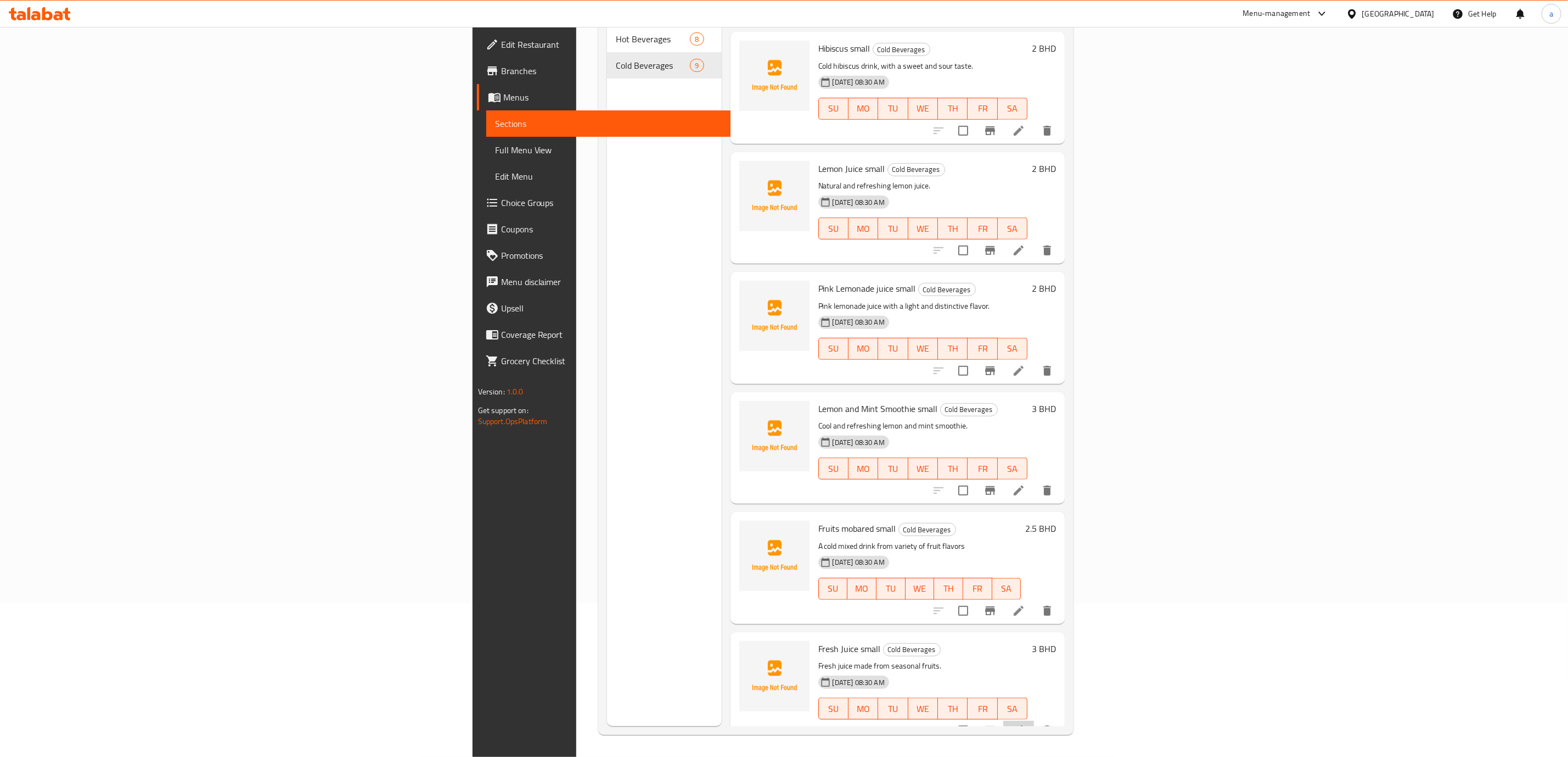
click at [1034, 721] on li at bounding box center [1019, 731] width 31 height 20
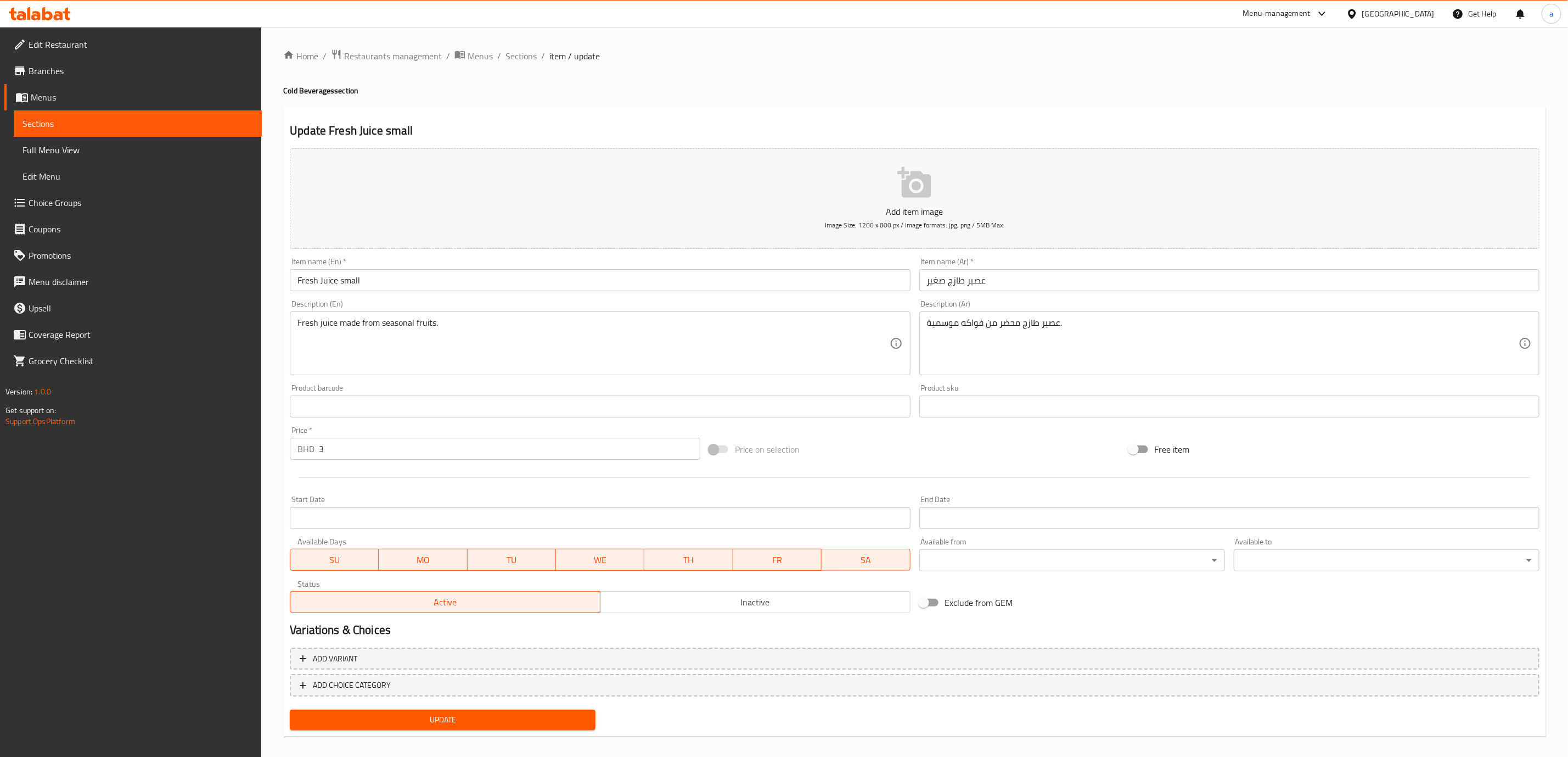
click at [134, 124] on span "Sections" at bounding box center [138, 123] width 231 height 13
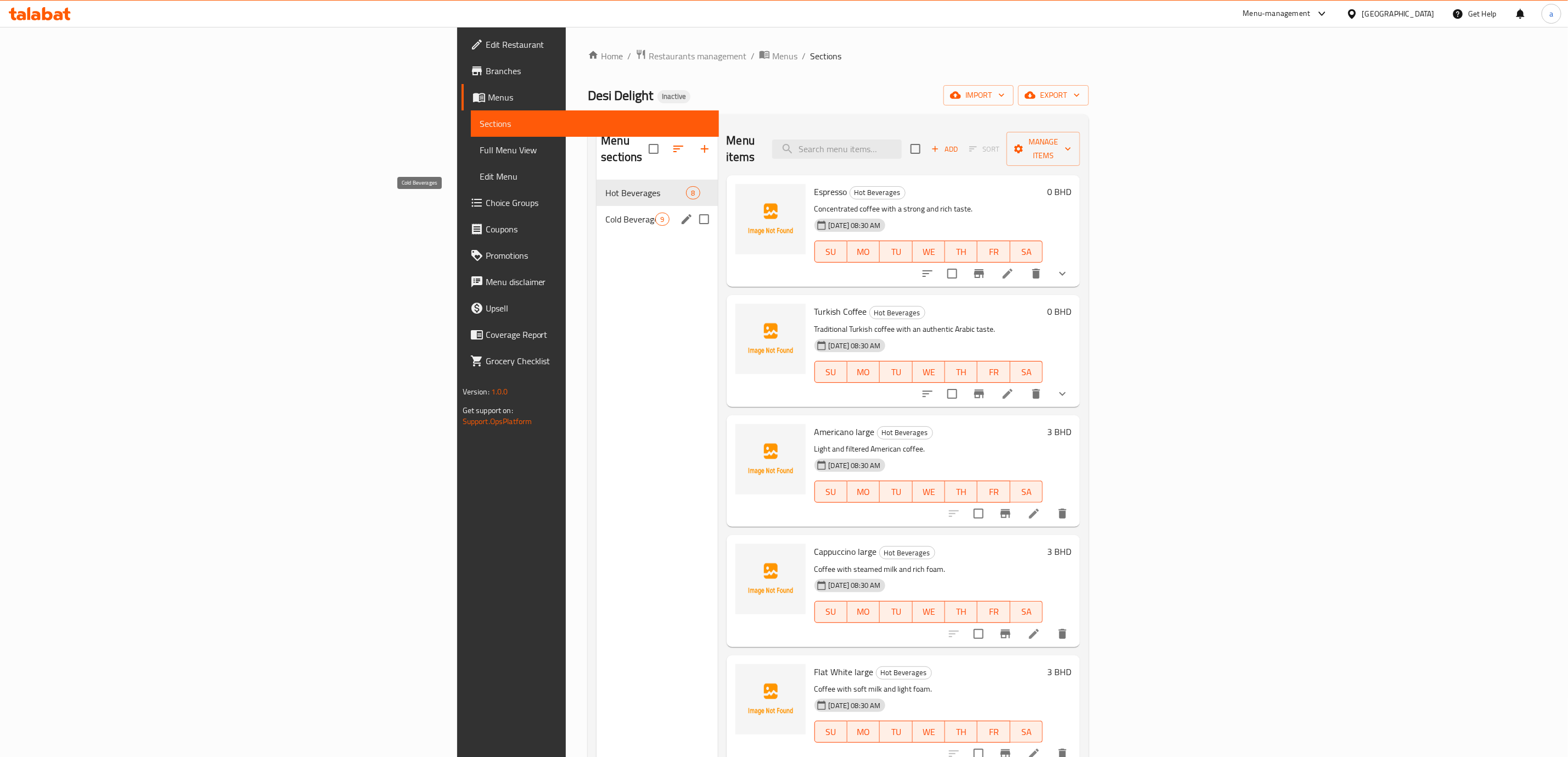
click at [606, 212] on span "Cold Beverages" at bounding box center [630, 219] width 50 height 13
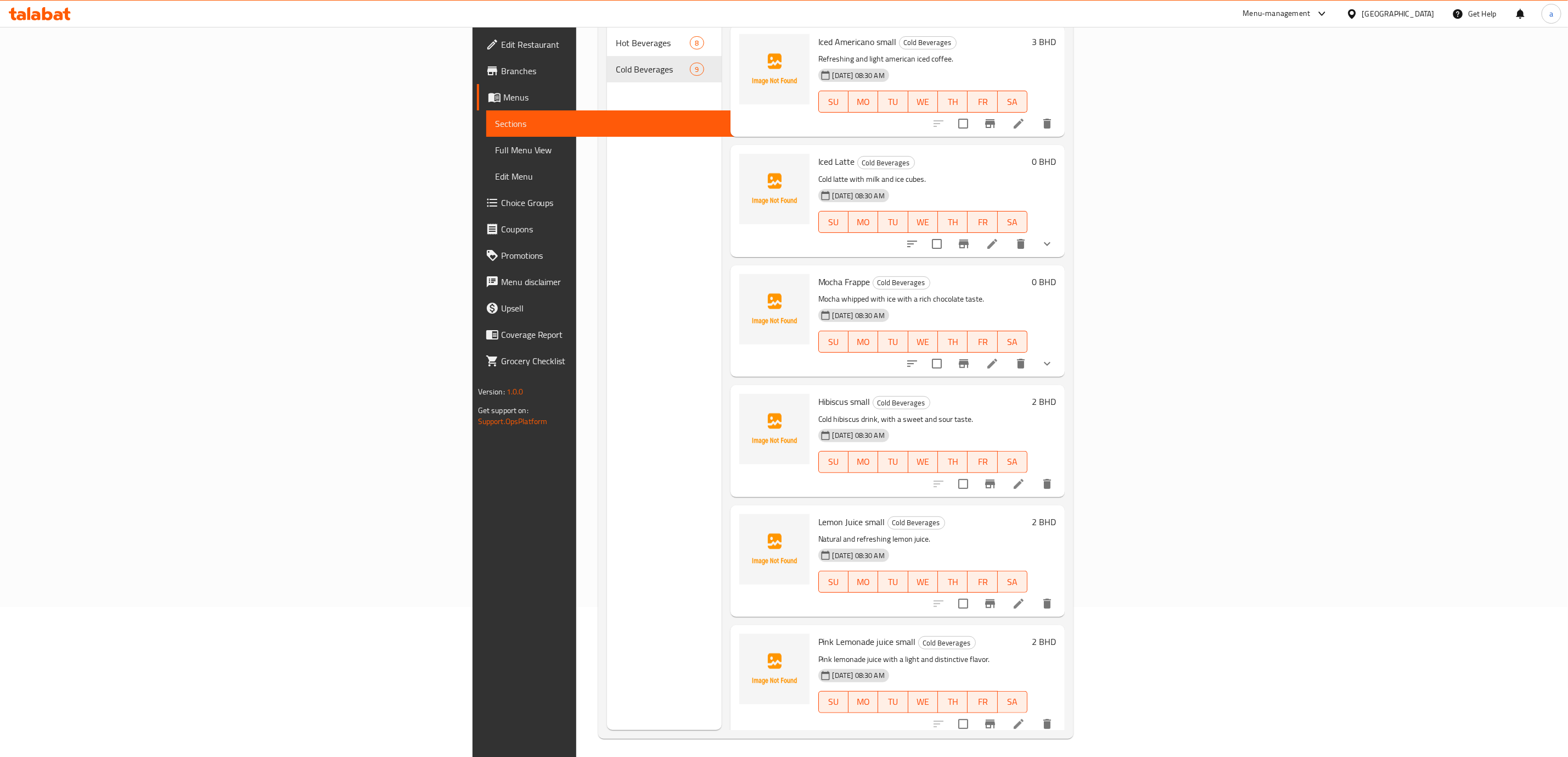
scroll to position [153, 0]
click at [1025, 593] on icon at bounding box center [1018, 599] width 13 height 13
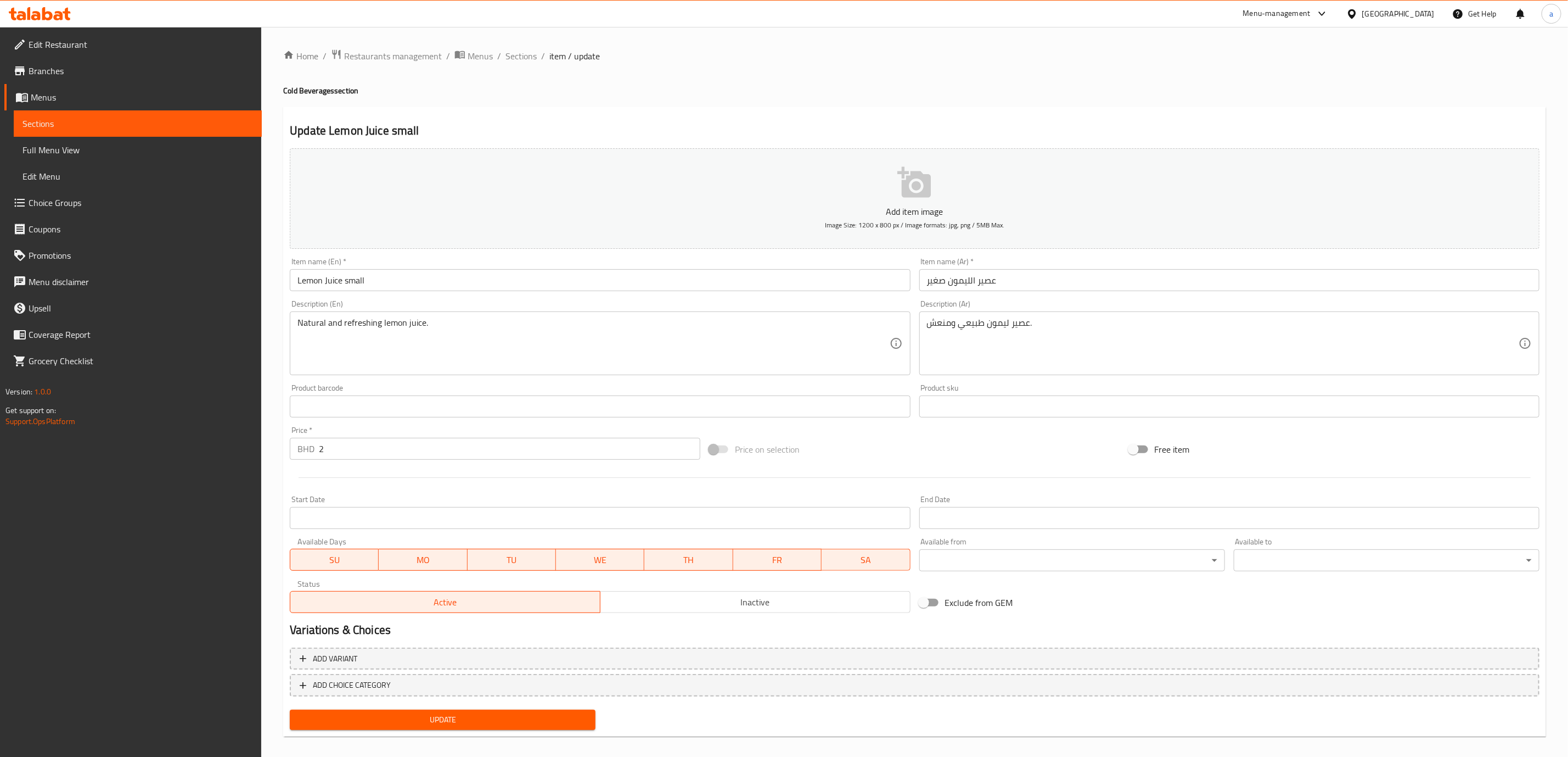
click at [89, 147] on span "Full Menu View" at bounding box center [138, 149] width 231 height 13
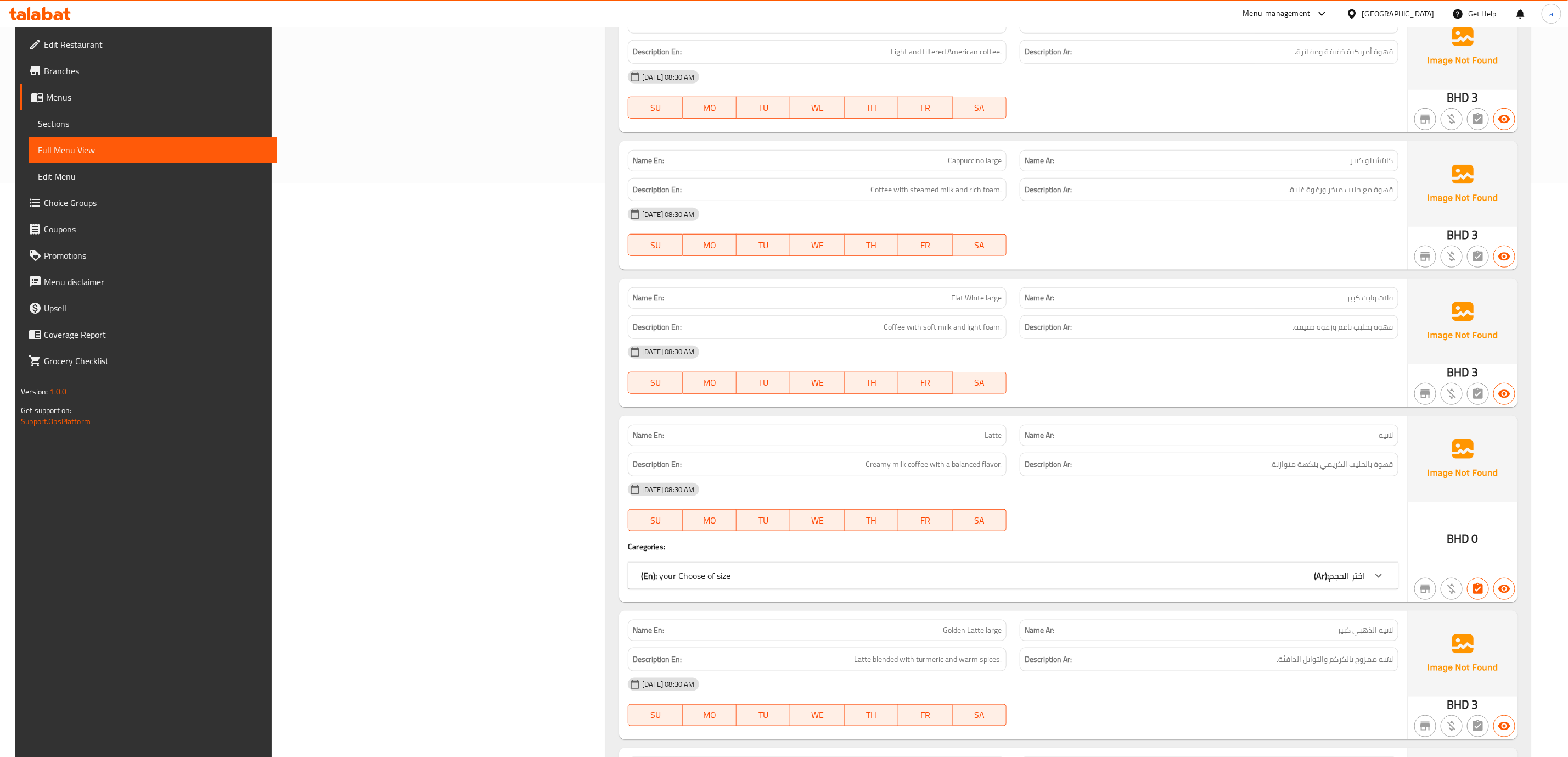
scroll to position [79, 0]
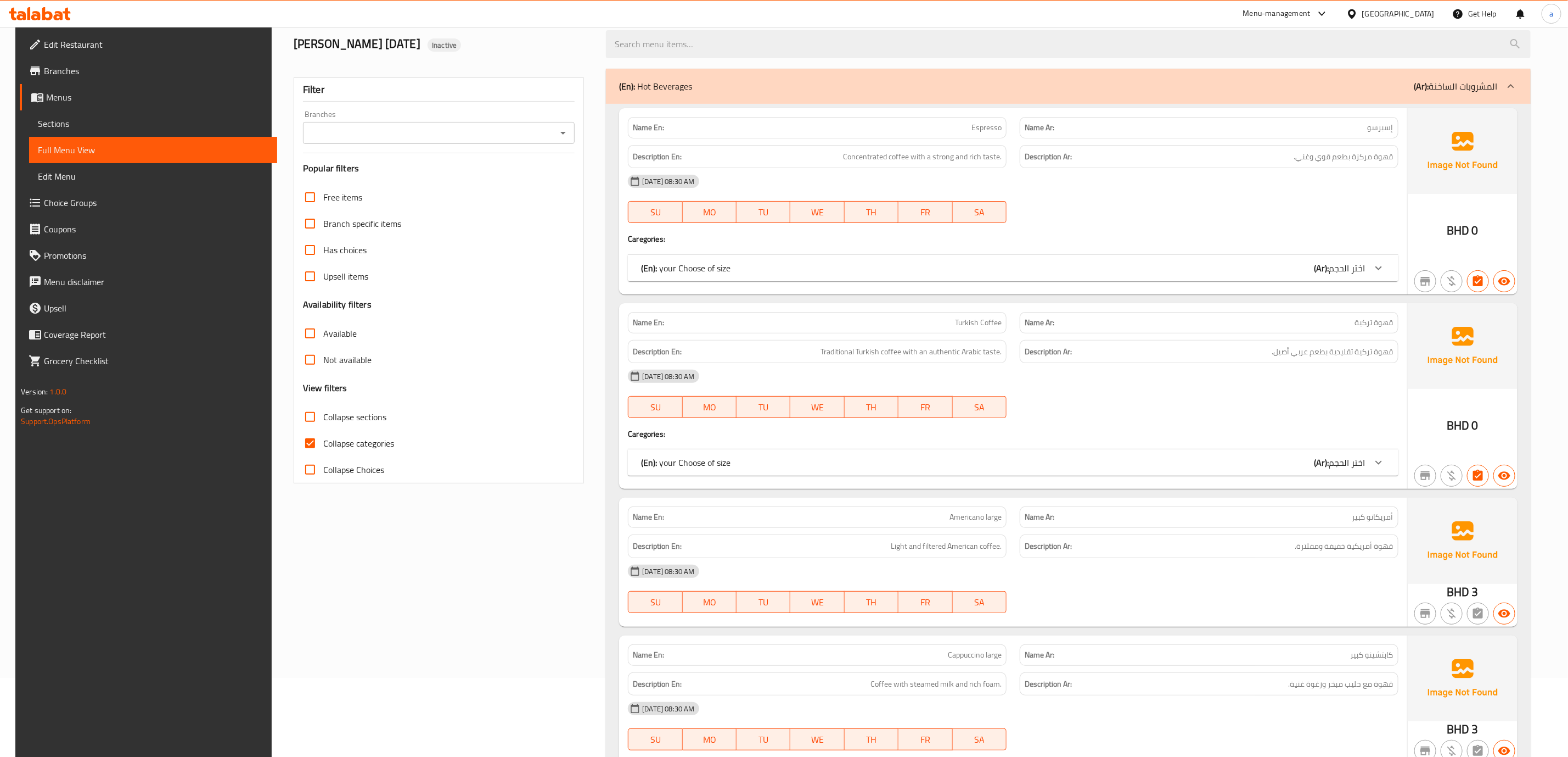
click at [129, 96] on span "Menus" at bounding box center [157, 97] width 222 height 13
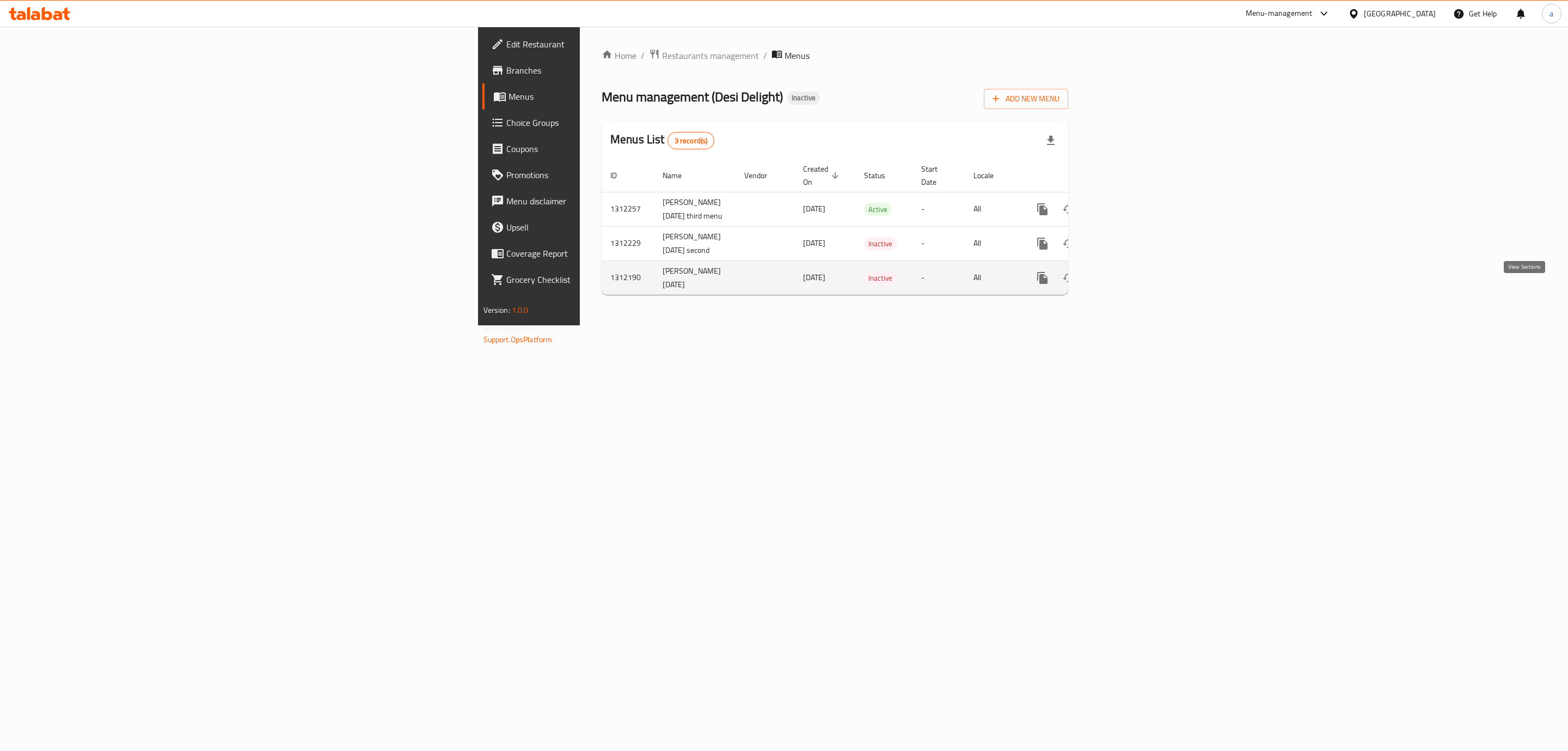
click at [1127, 284] on icon "enhanced table" at bounding box center [1121, 277] width 13 height 13
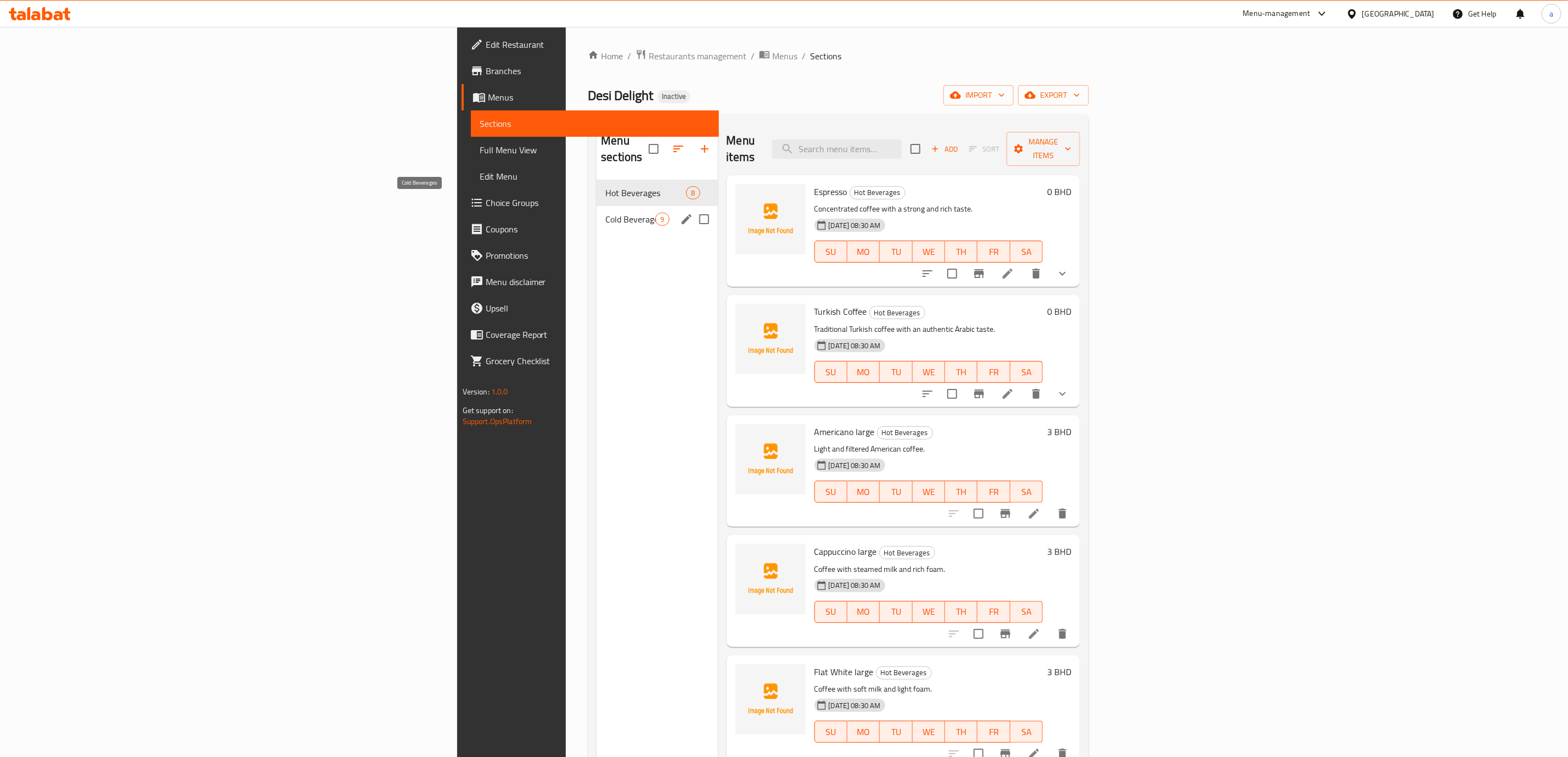
click at [606, 212] on span "Cold Beverages" at bounding box center [630, 219] width 50 height 13
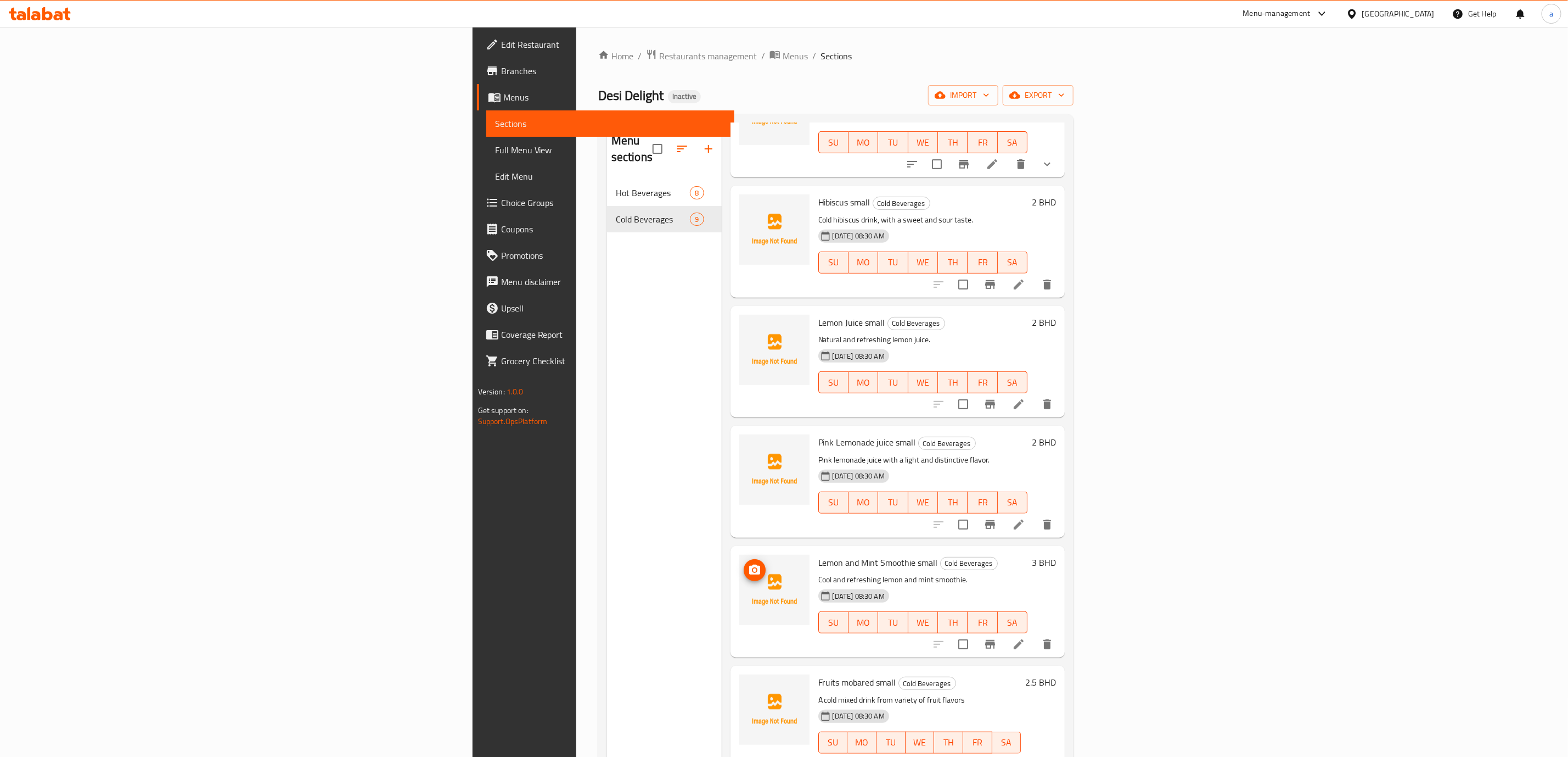
scroll to position [153, 0]
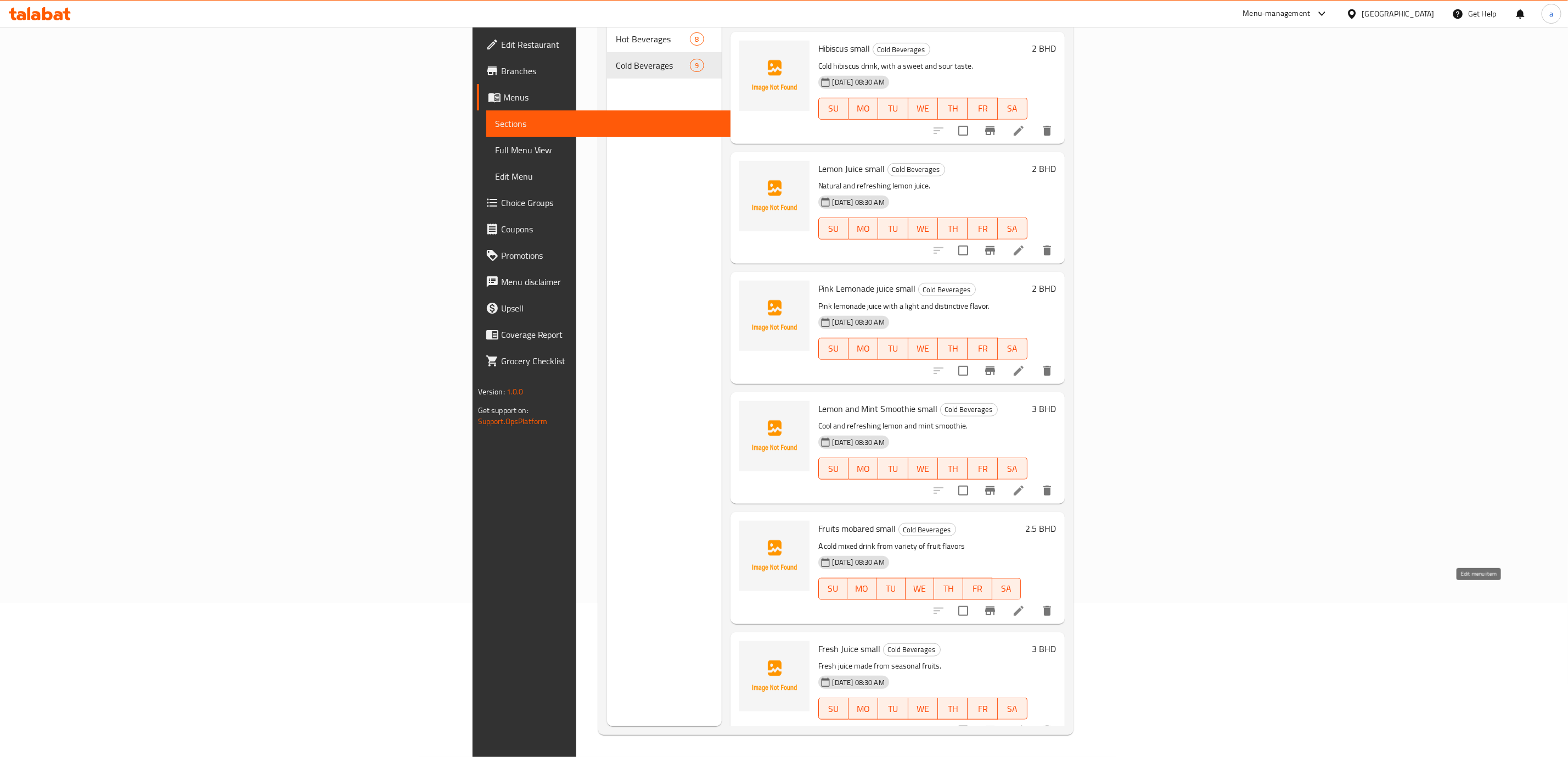
click at [1025, 604] on icon at bounding box center [1018, 610] width 13 height 13
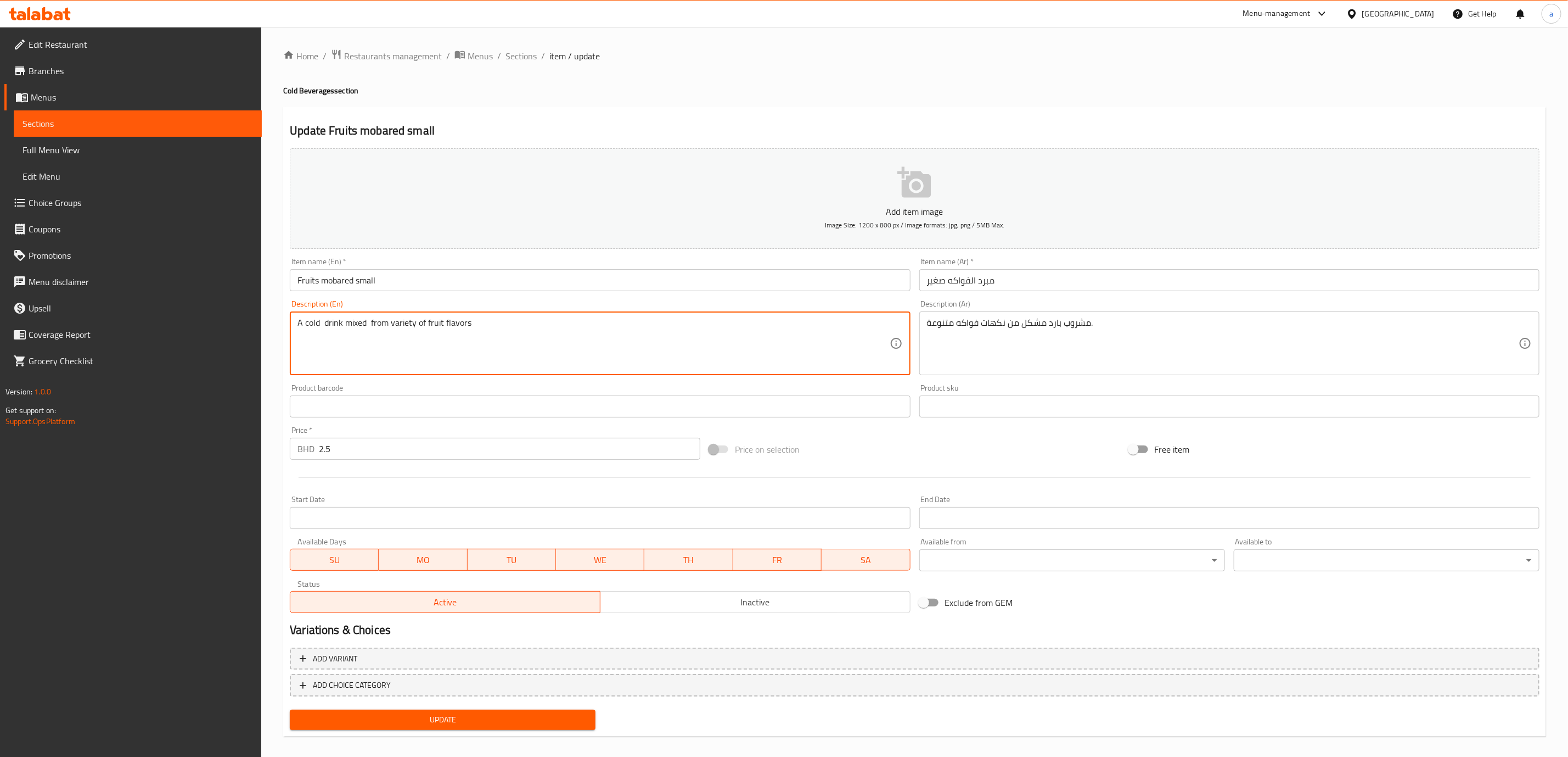
drag, startPoint x: 508, startPoint y: 341, endPoint x: 185, endPoint y: 356, distance: 323.3
click at [187, 356] on div "Edit Restaurant Branches Menus Sections Full Menu View Edit Menu Choice Groups …" at bounding box center [784, 397] width 1568 height 740
click at [499, 341] on textarea "A cold drink mixed from variety of fruit flavors" at bounding box center [593, 343] width 592 height 52
drag, startPoint x: 477, startPoint y: 325, endPoint x: 249, endPoint y: 328, distance: 228.0
click at [249, 328] on div "Edit Restaurant Branches Menus Sections Full Menu View Edit Menu Choice Groups …" at bounding box center [784, 397] width 1568 height 740
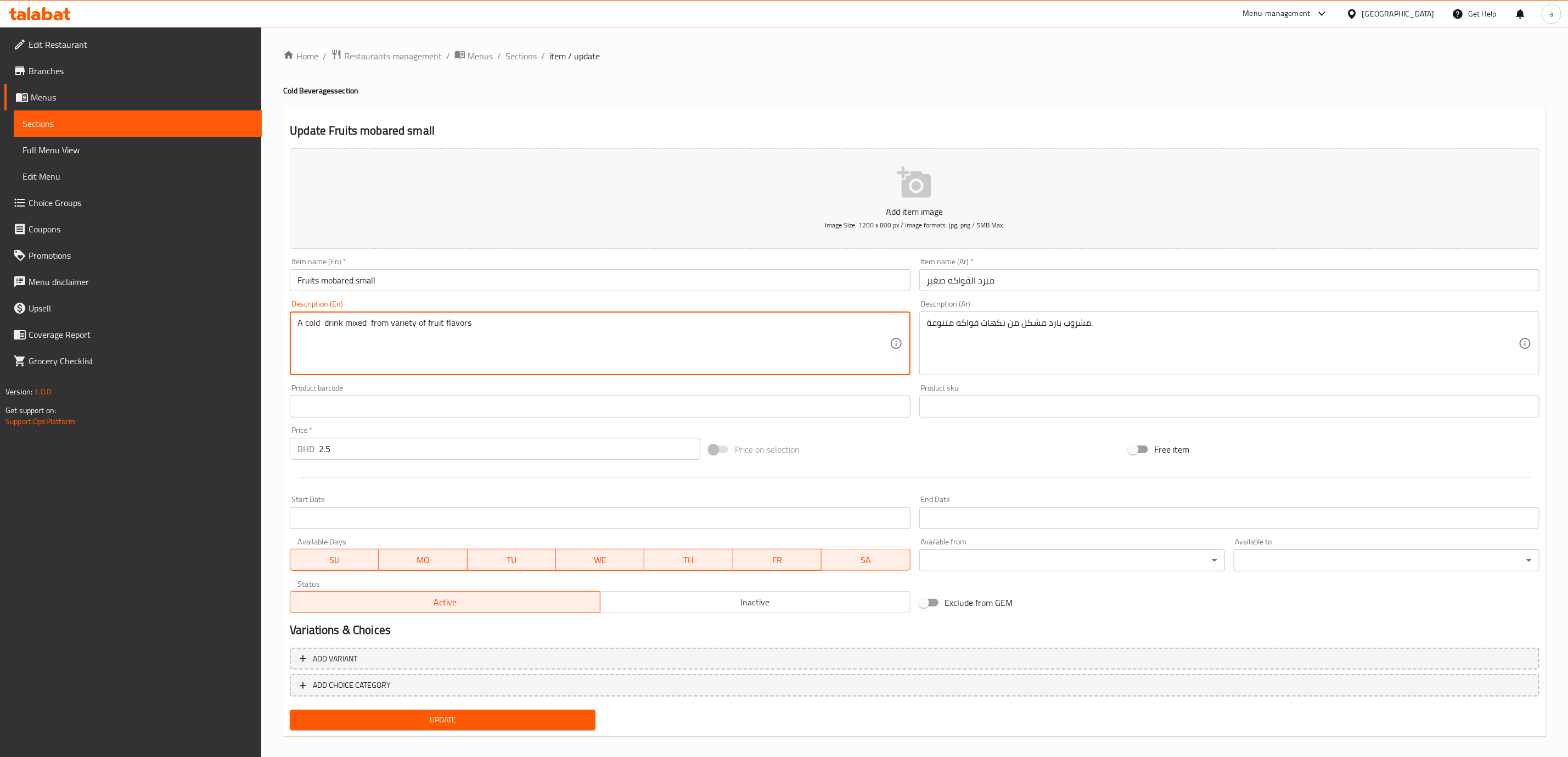
type textarea "A cold drink mixed from variety of fruit flavors"
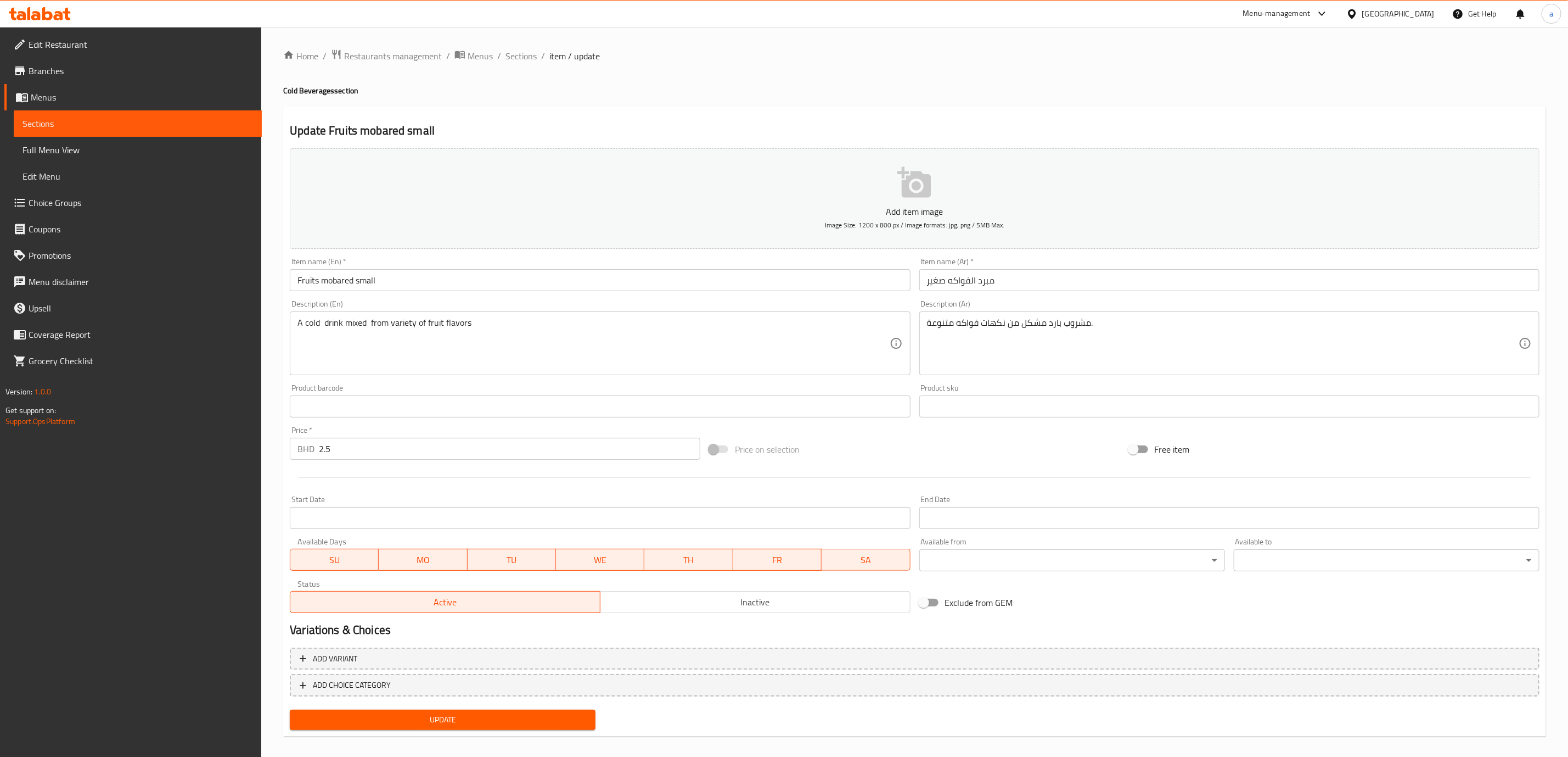
click at [145, 124] on span "Sections" at bounding box center [138, 123] width 231 height 13
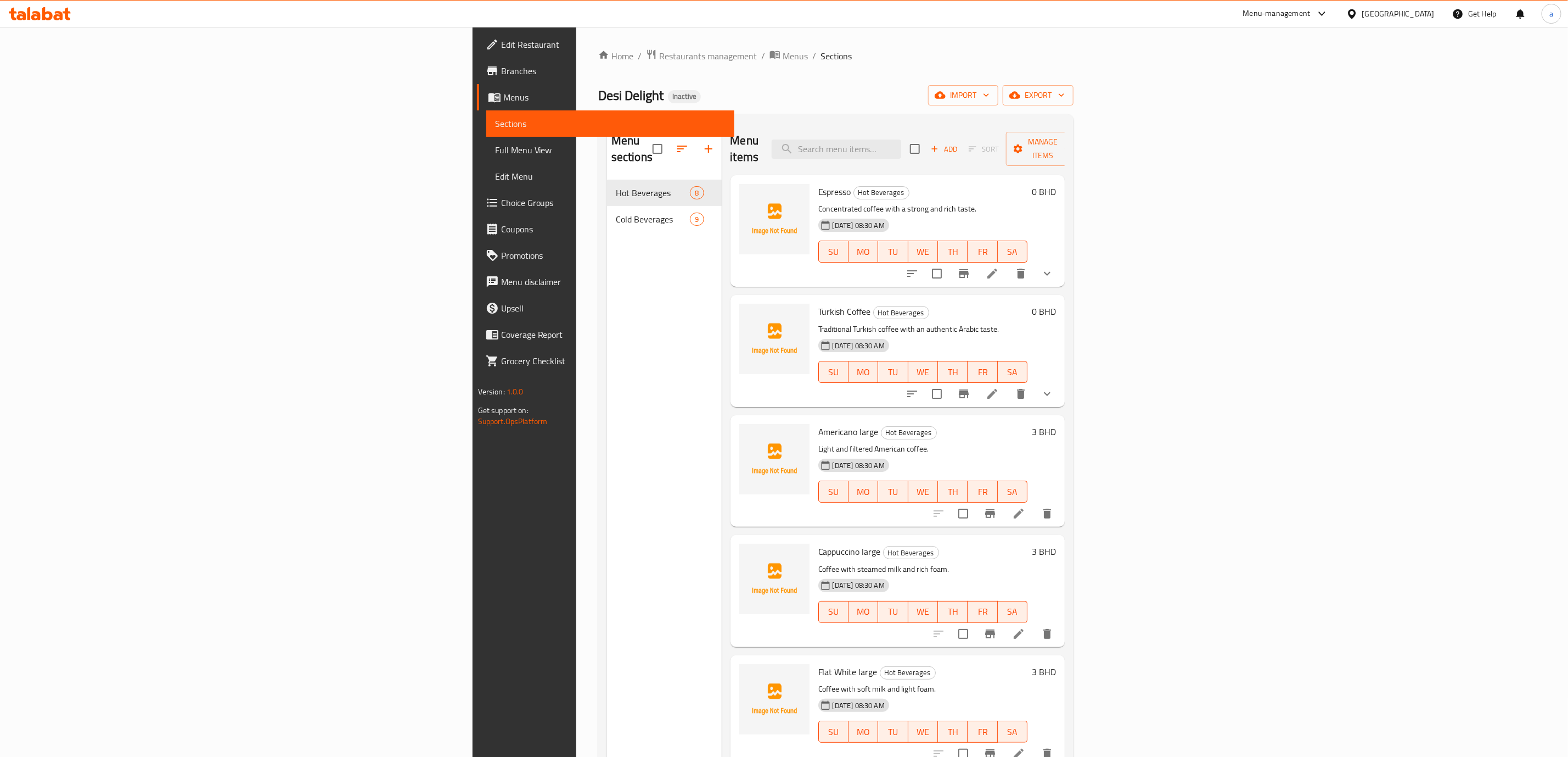
scroll to position [165, 0]
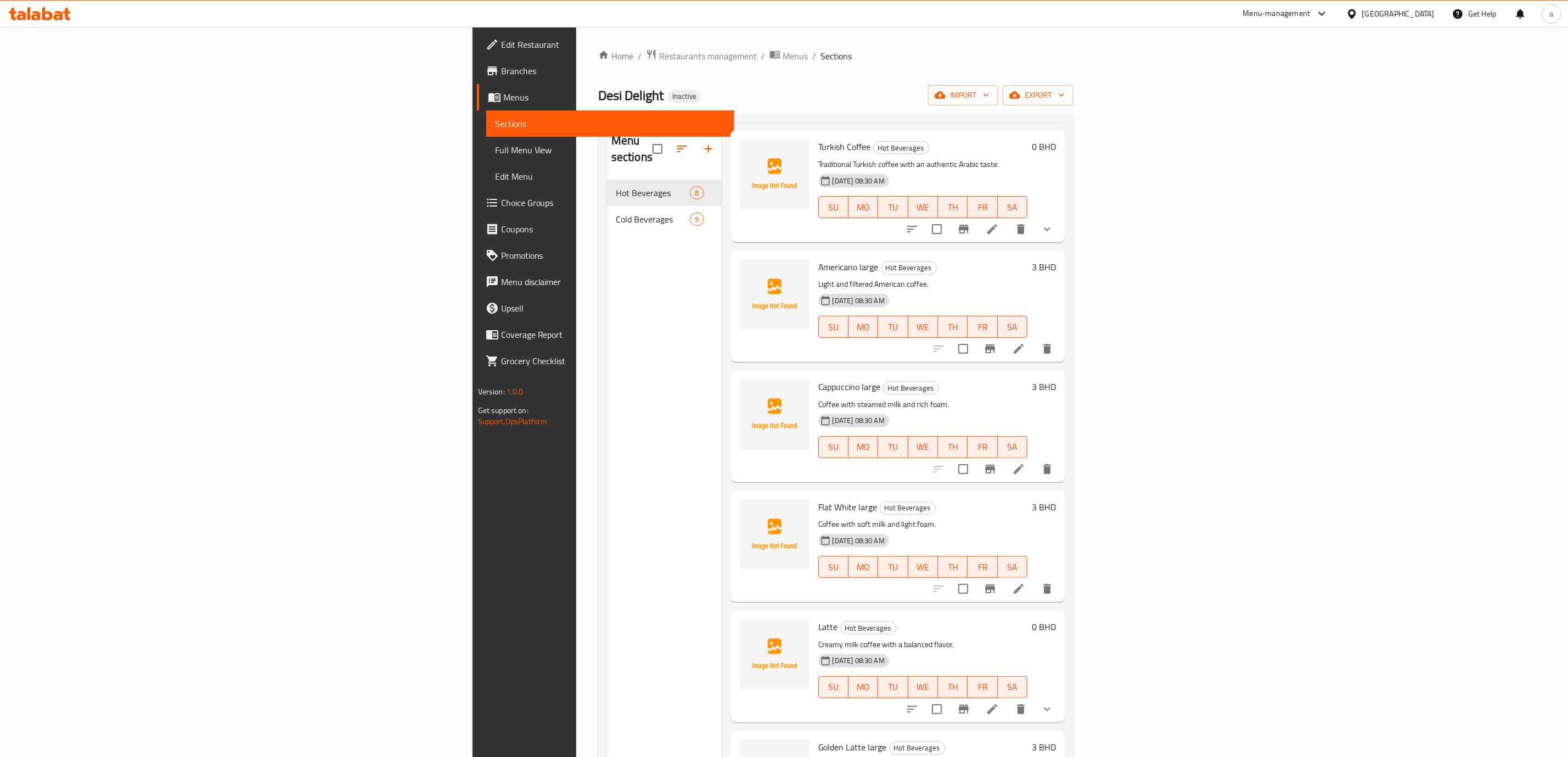
click at [495, 150] on span "Full Menu View" at bounding box center [611, 149] width 231 height 13
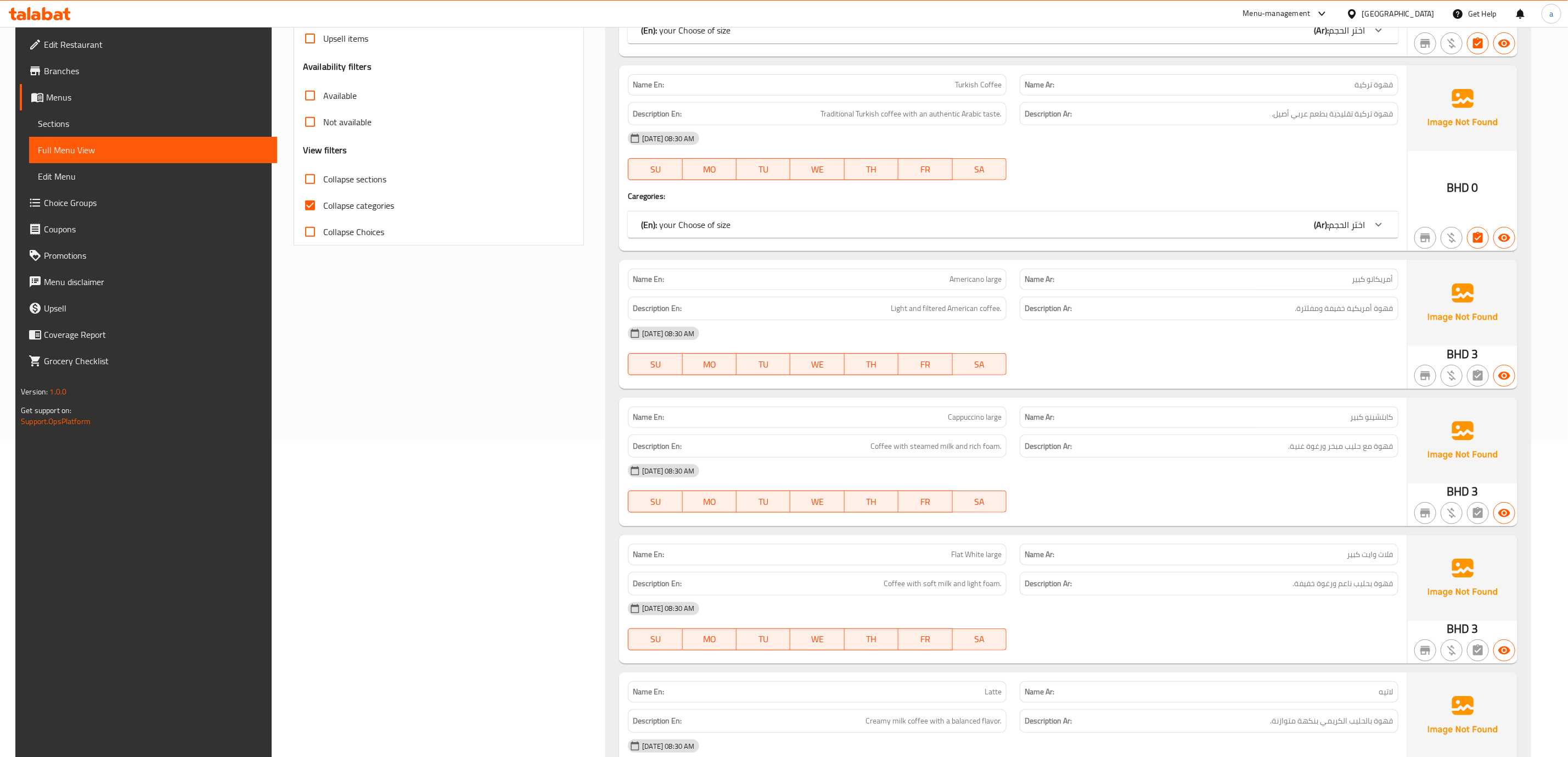
scroll to position [161, 0]
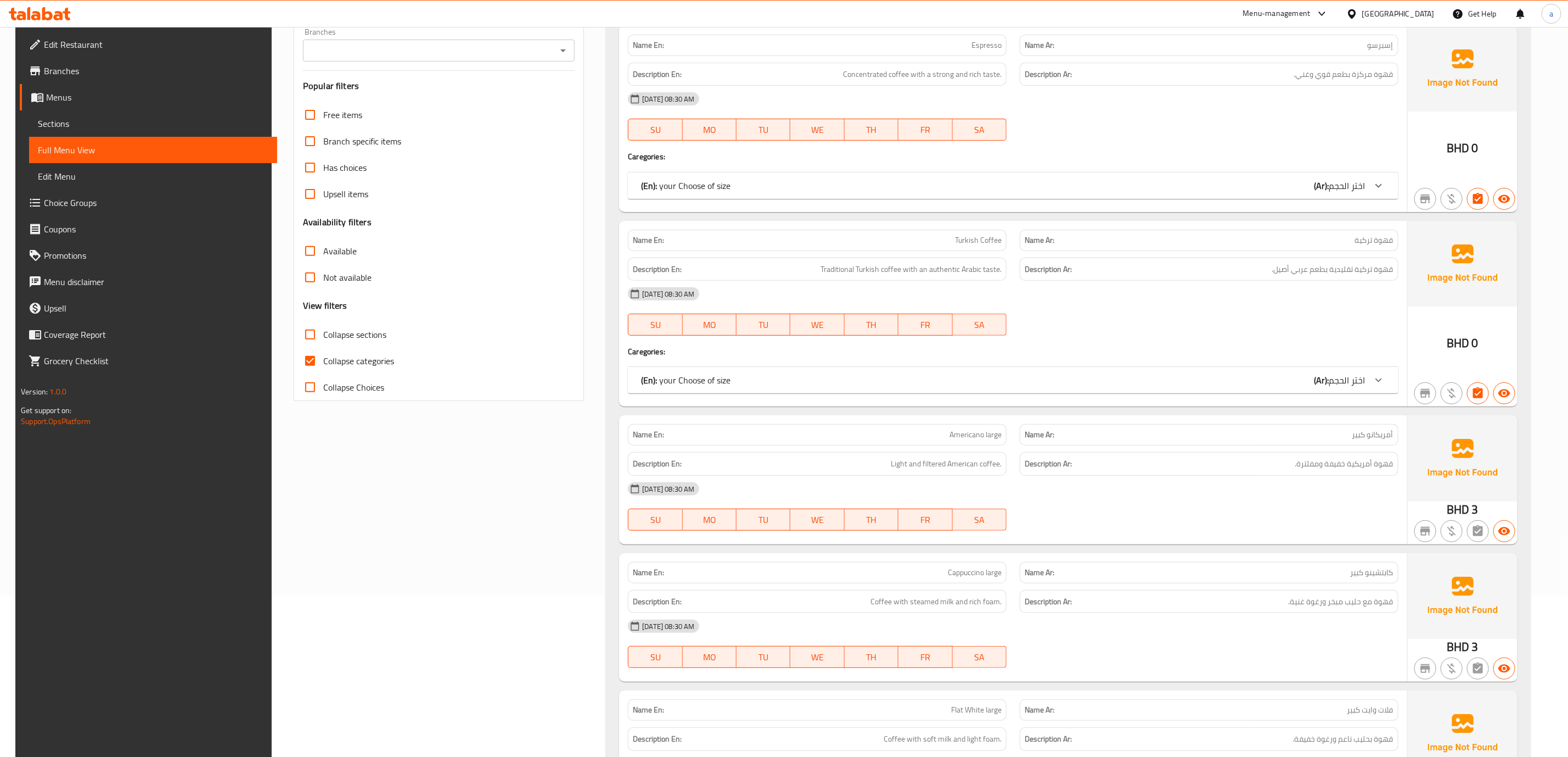
click at [351, 362] on span "Collapse categories" at bounding box center [358, 360] width 71 height 13
click at [323, 362] on input "Collapse categories" at bounding box center [310, 360] width 26 height 26
checkbox input "false"
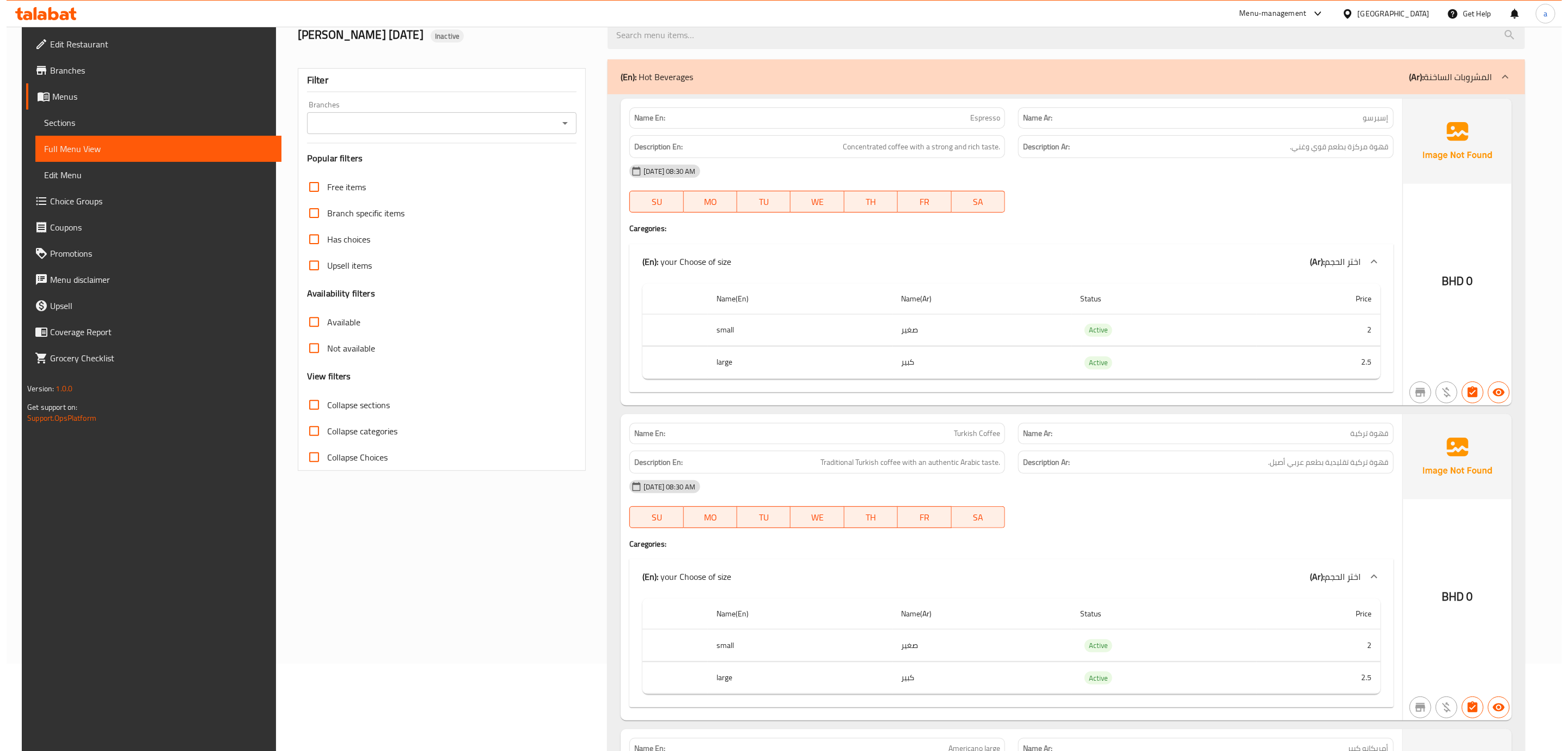
scroll to position [0, 0]
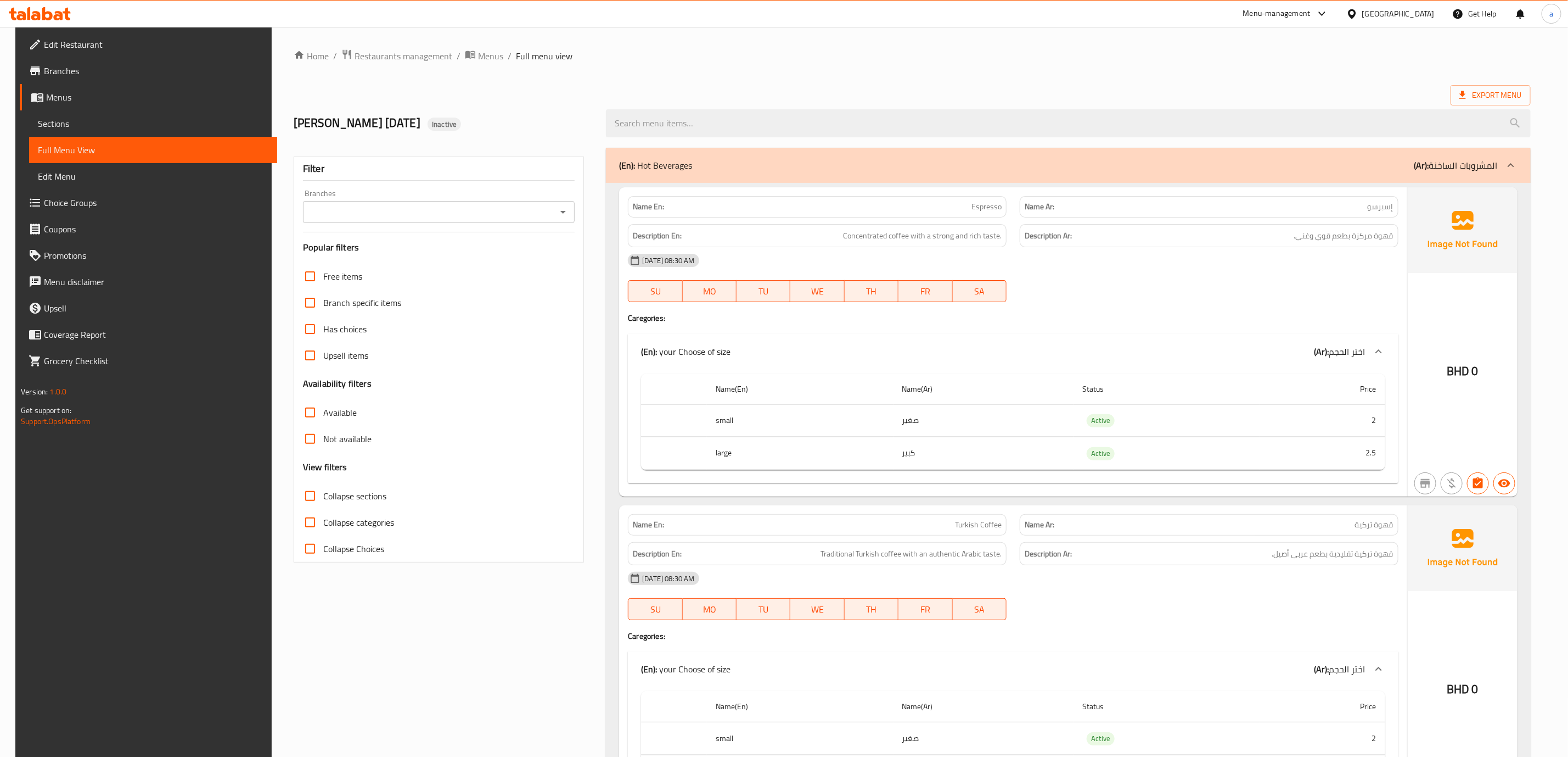
click at [178, 104] on link "Menus" at bounding box center [148, 97] width 257 height 26
